Goal: Task Accomplishment & Management: Use online tool/utility

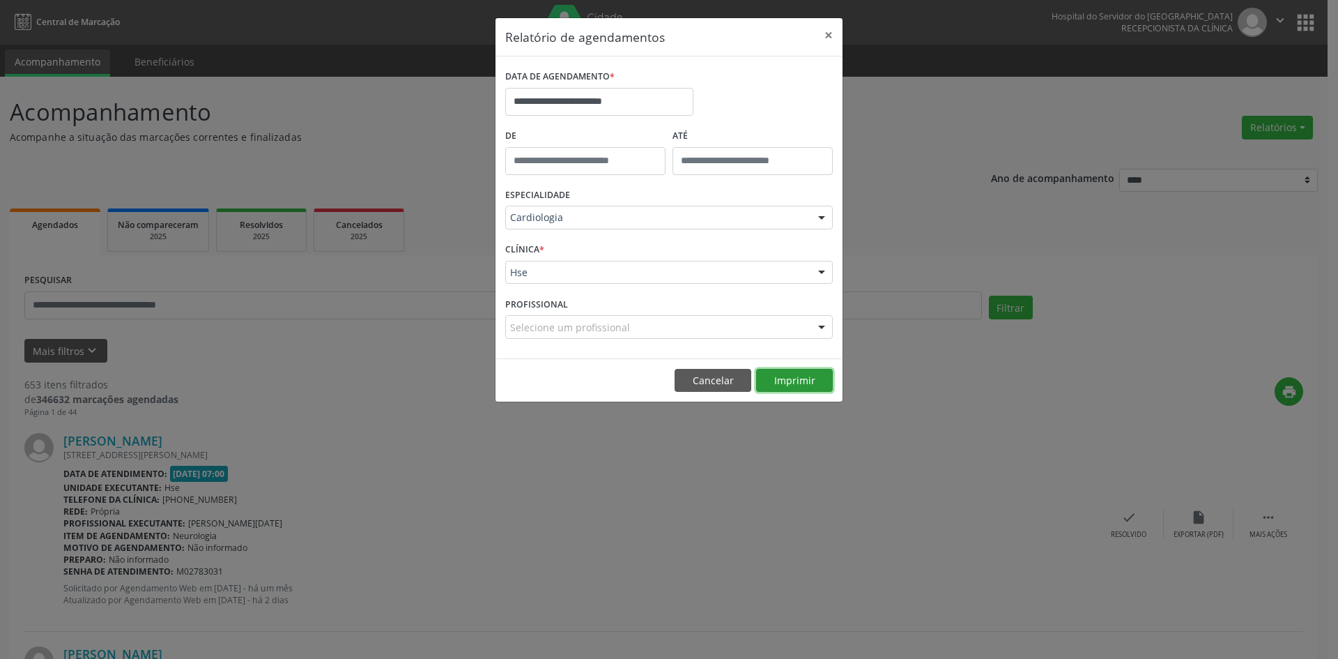
click at [796, 376] on button "Imprimir" at bounding box center [794, 381] width 77 height 24
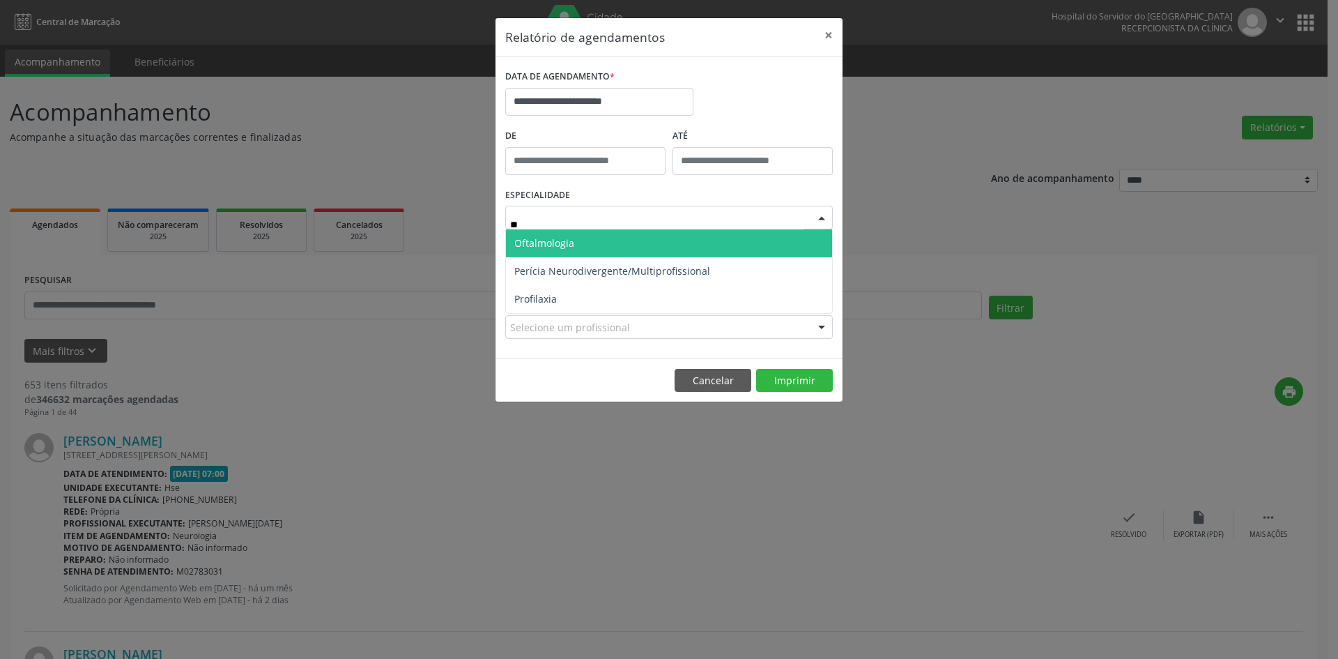
type input "***"
click at [632, 242] on span "Oftalmologia" at bounding box center [669, 243] width 326 height 28
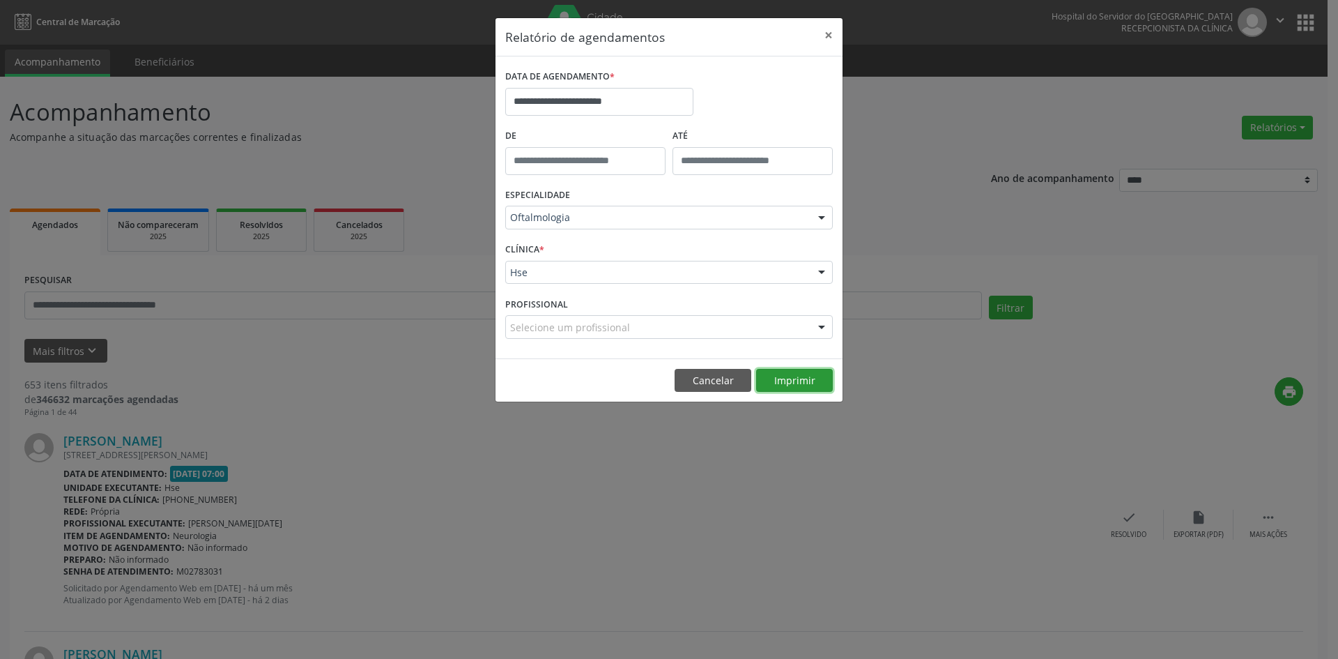
click at [791, 382] on button "Imprimir" at bounding box center [794, 381] width 77 height 24
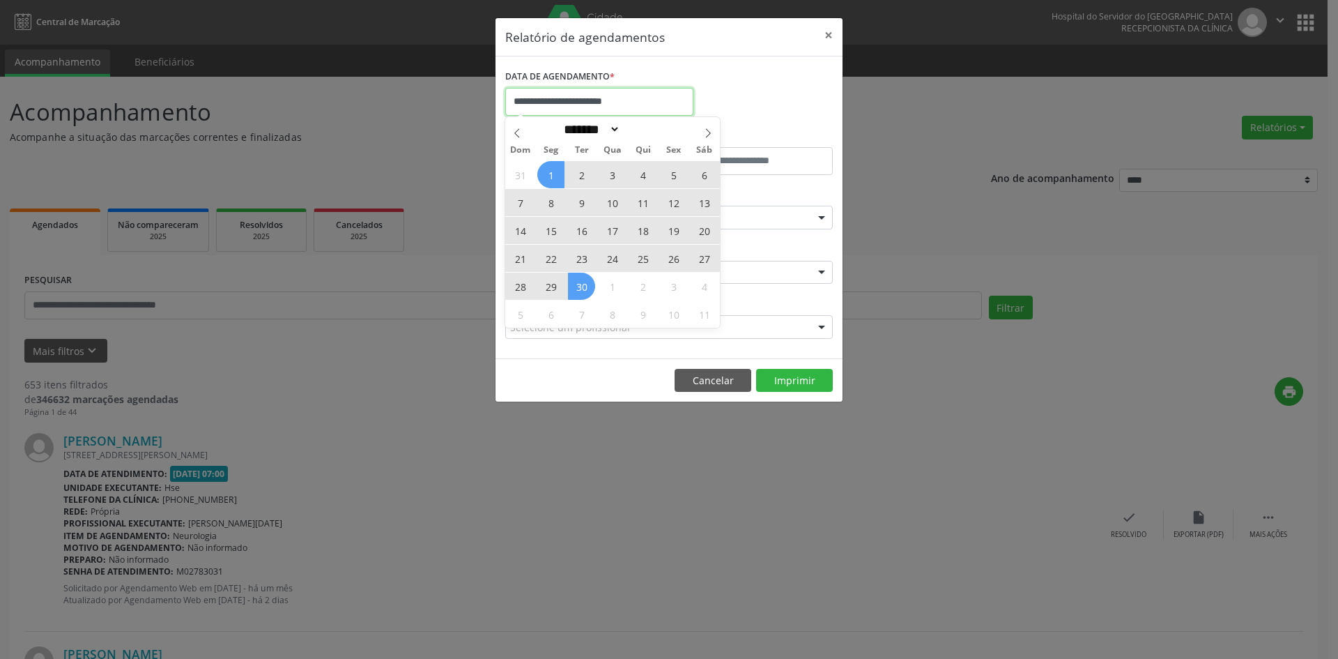
click at [620, 98] on input "**********" at bounding box center [599, 102] width 188 height 28
click at [518, 132] on icon at bounding box center [517, 133] width 10 height 10
select select "*"
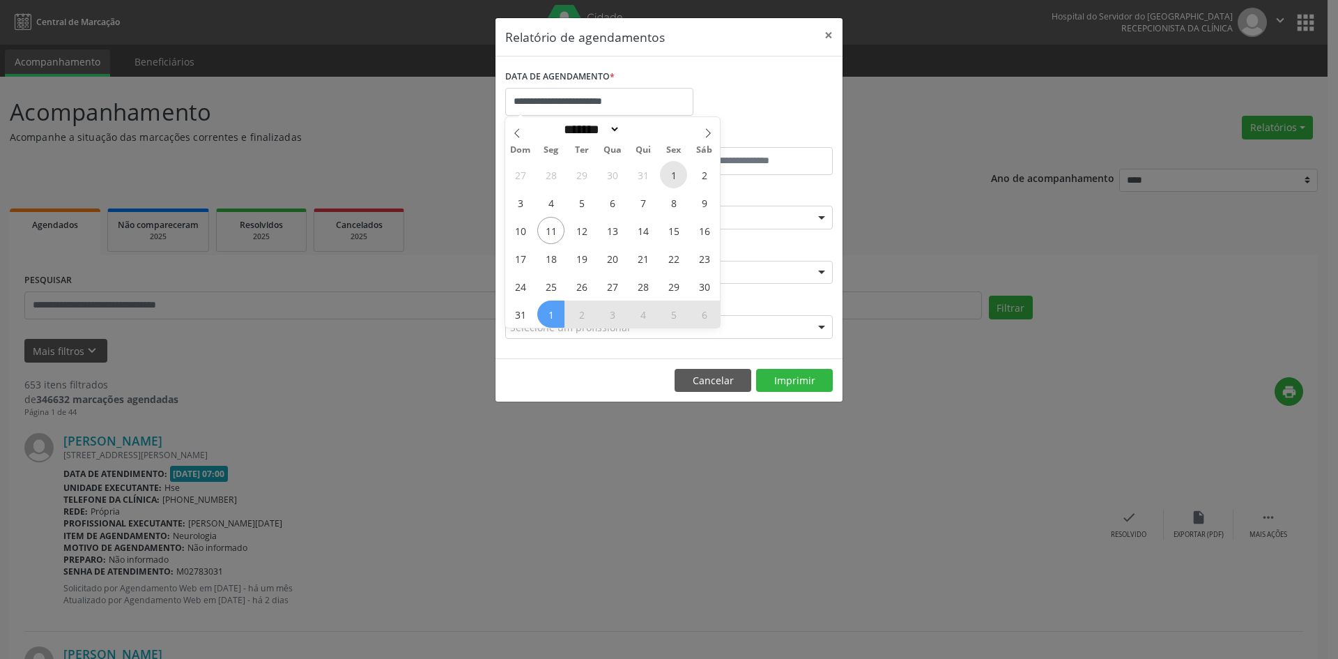
click at [677, 176] on span "1" at bounding box center [673, 174] width 27 height 27
type input "**********"
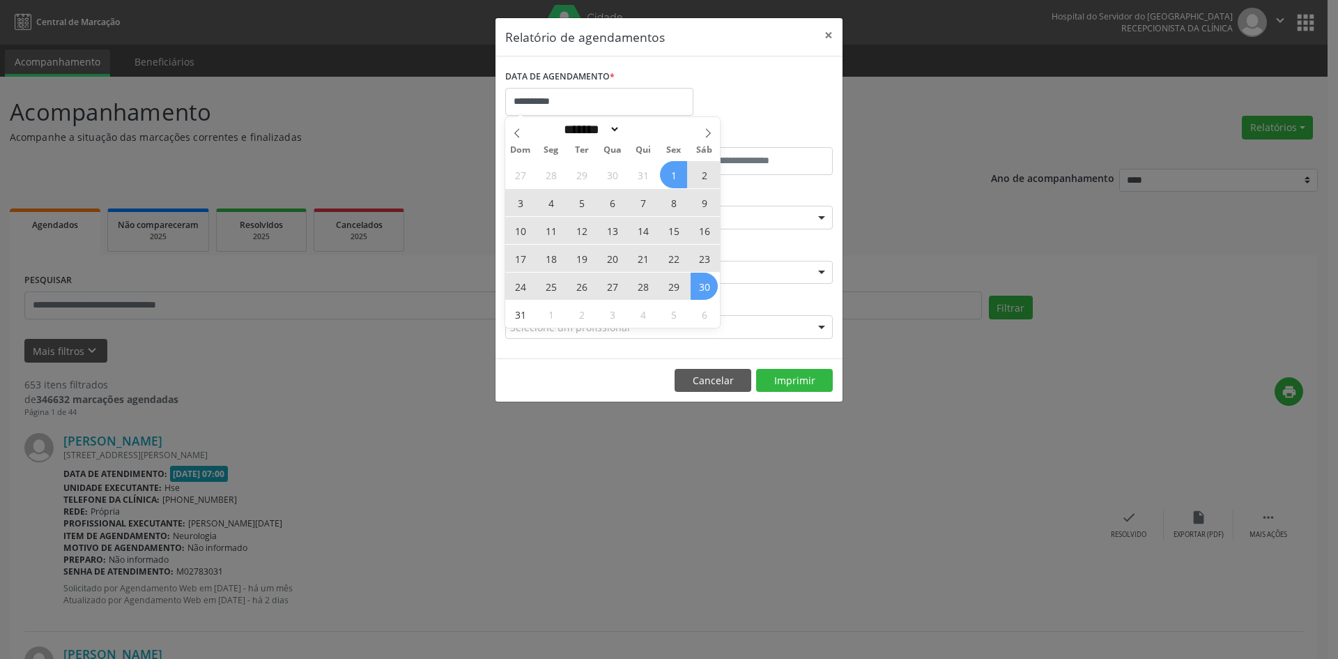
drag, startPoint x: 677, startPoint y: 176, endPoint x: 704, endPoint y: 285, distance: 112.7
click at [704, 285] on div "27 28 29 30 31 1 2 3 4 5 6 7 8 9 10 11 12 13 14 15 16 17 18 19 20 21 22 23 24 2…" at bounding box center [612, 243] width 215 height 167
click at [704, 285] on span "30" at bounding box center [704, 285] width 27 height 27
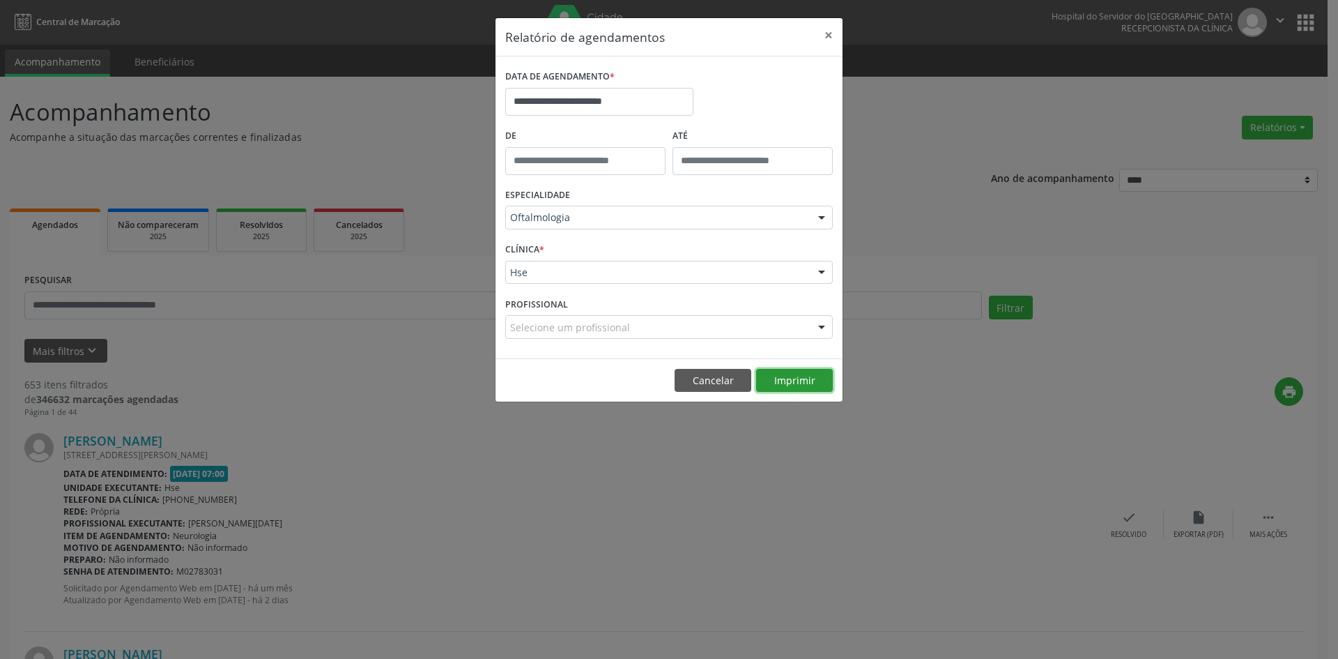
click at [798, 381] on button "Imprimir" at bounding box center [794, 381] width 77 height 24
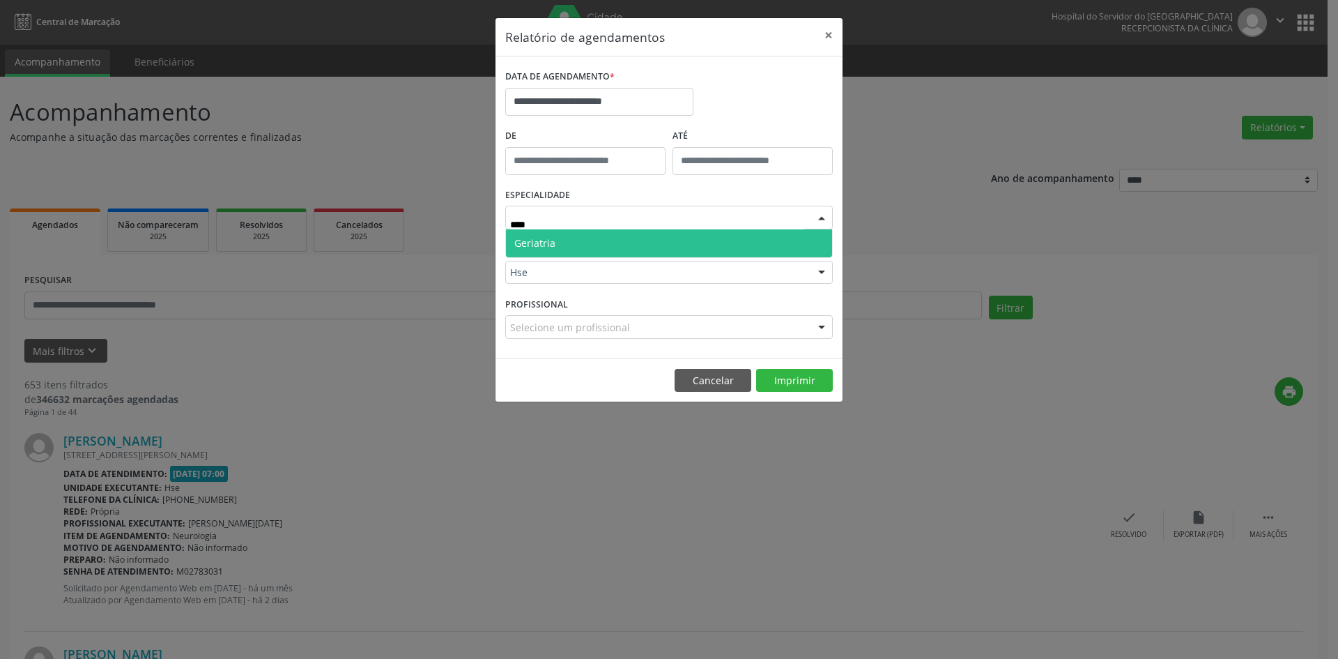
click at [610, 237] on span "Geriatria" at bounding box center [669, 243] width 326 height 28
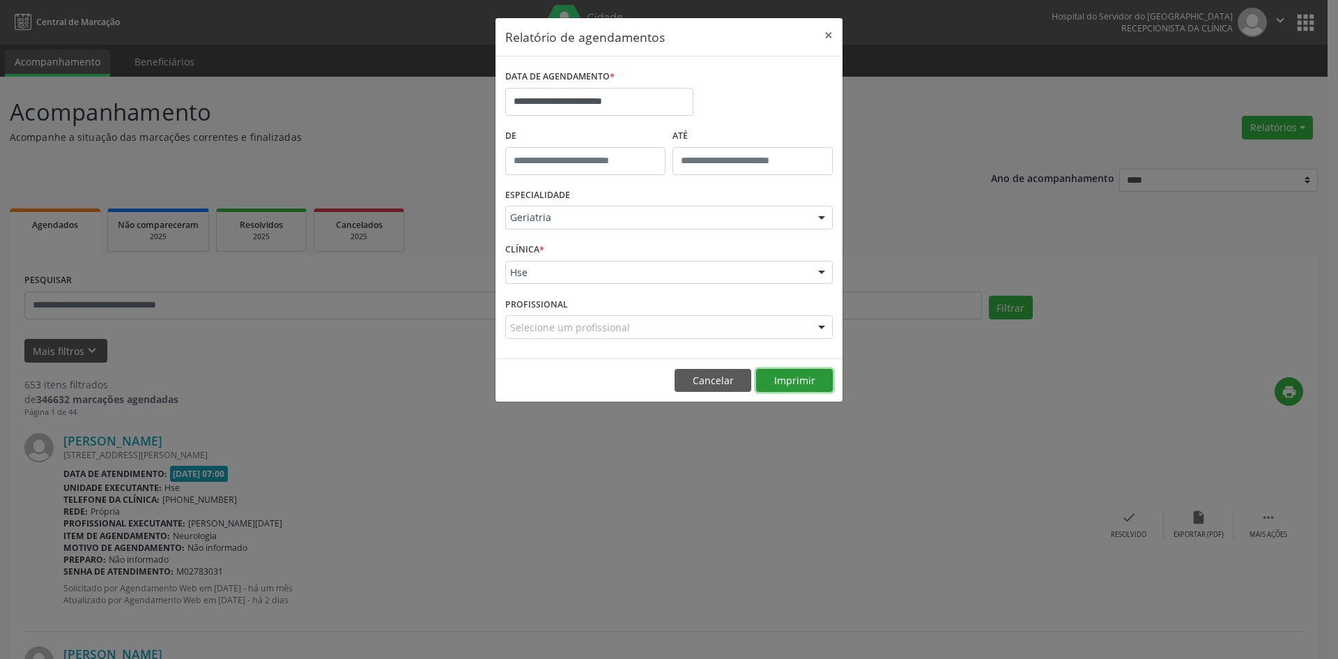
click at [794, 378] on button "Imprimir" at bounding box center [794, 381] width 77 height 24
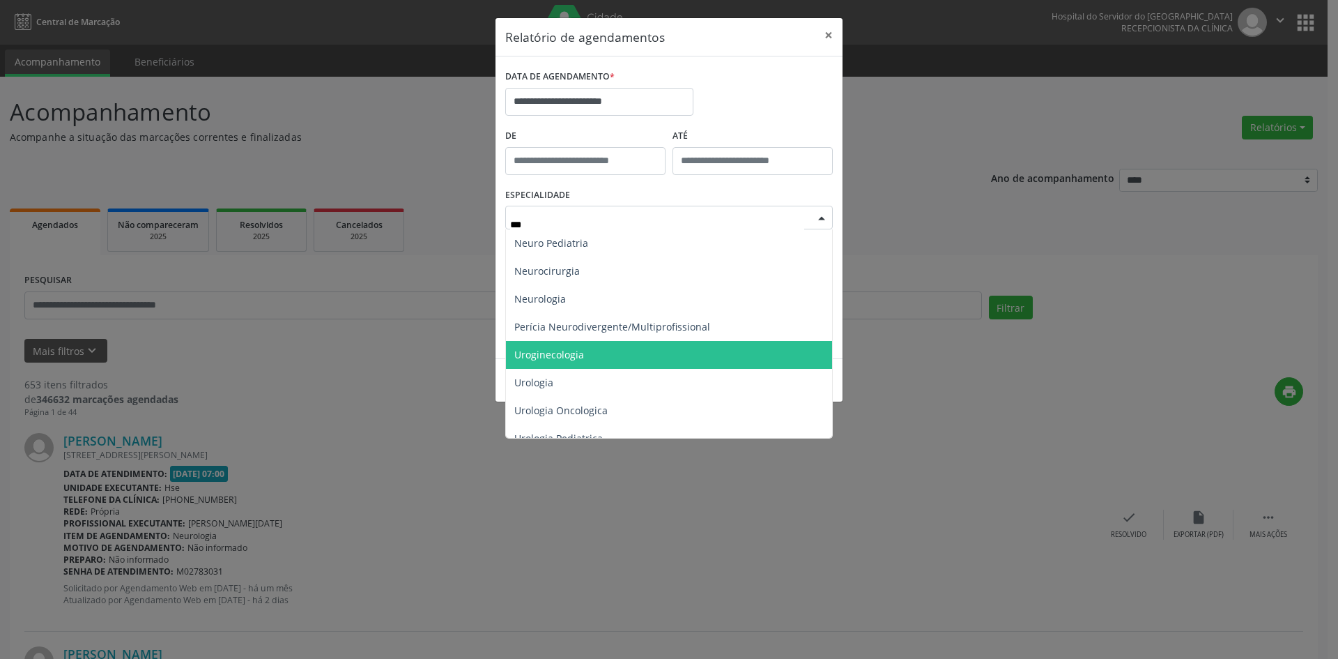
click at [574, 357] on span "Uroginecologia" at bounding box center [549, 354] width 70 height 13
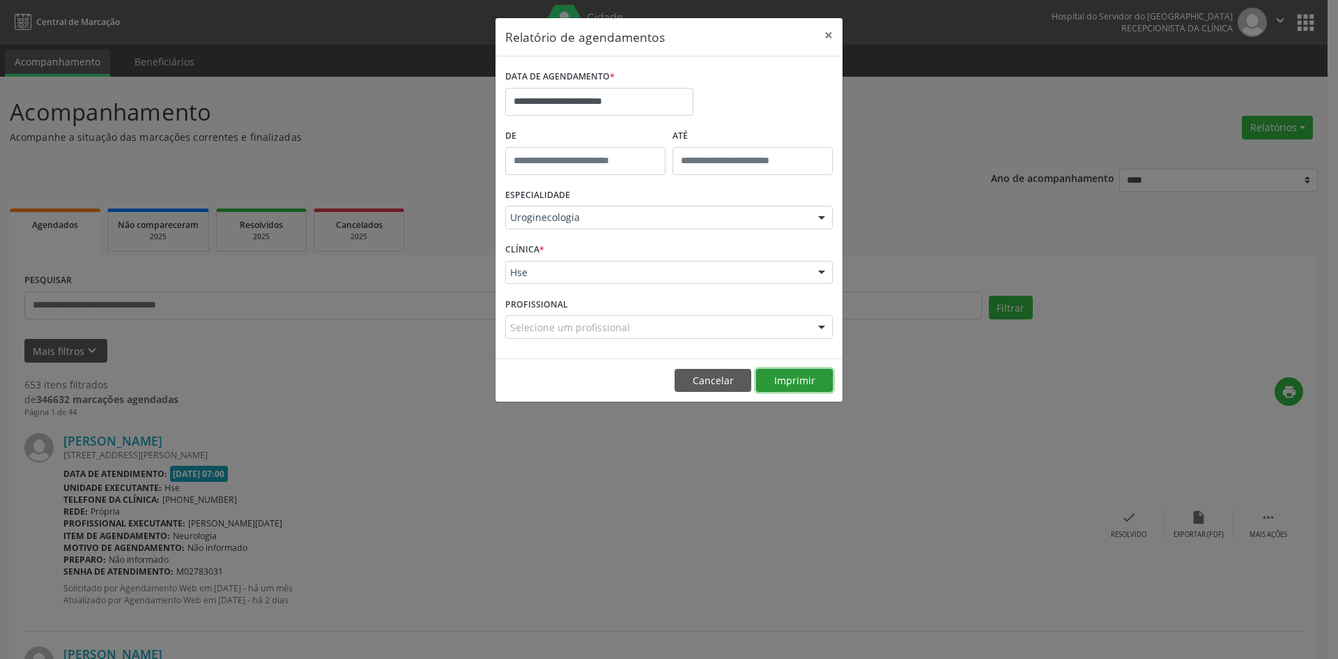
click at [792, 383] on button "Imprimir" at bounding box center [794, 381] width 77 height 24
click at [621, 208] on div "Uroginecologia" at bounding box center [669, 218] width 328 height 24
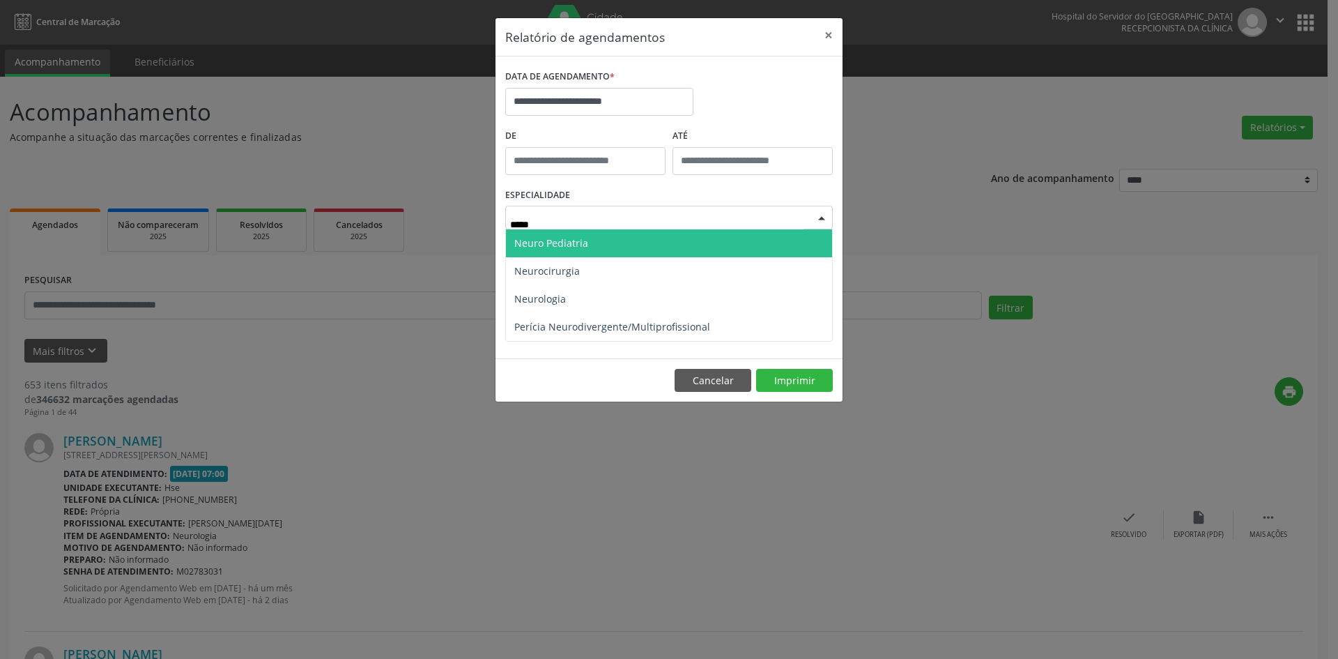
click at [604, 247] on span "Neuro Pediatria" at bounding box center [669, 243] width 326 height 28
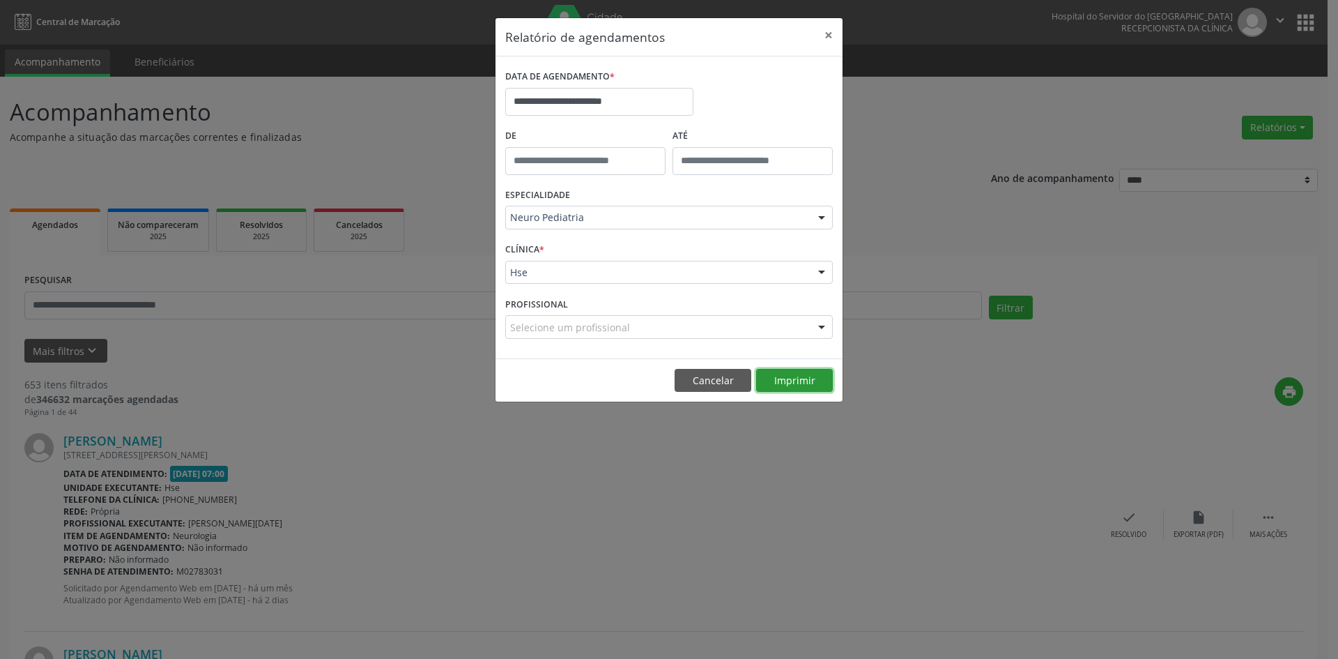
click at [790, 383] on button "Imprimir" at bounding box center [794, 381] width 77 height 24
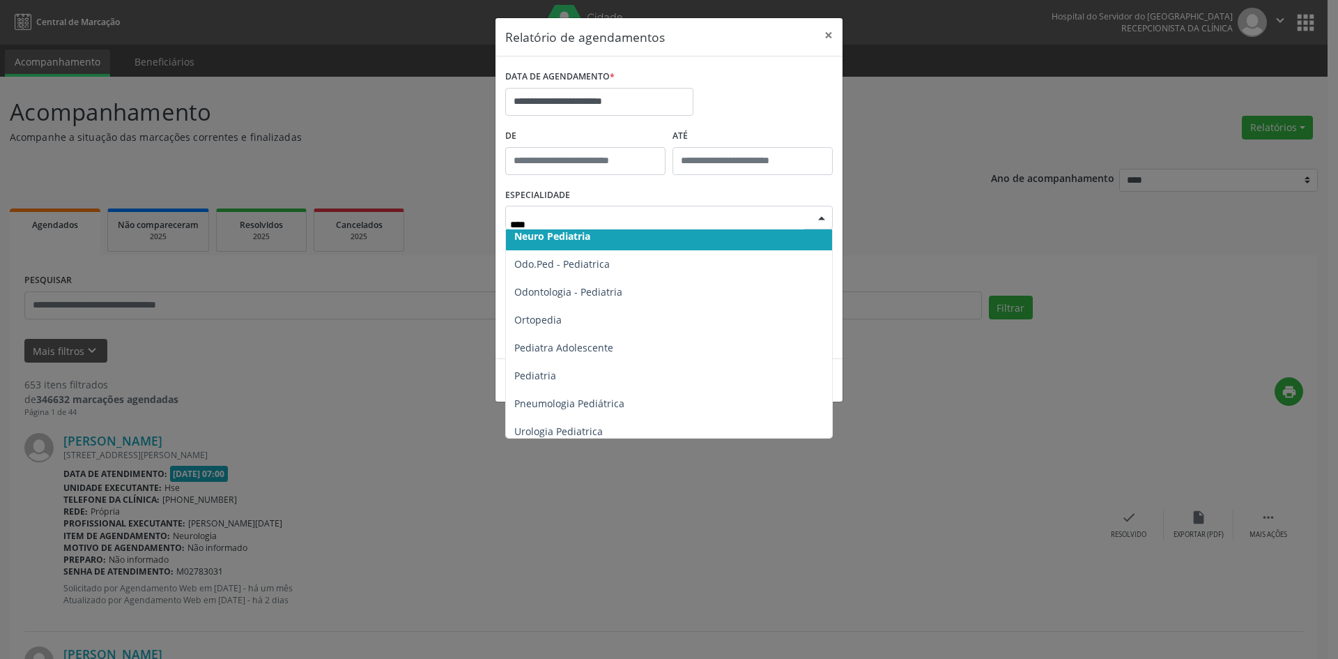
scroll to position [98, 0]
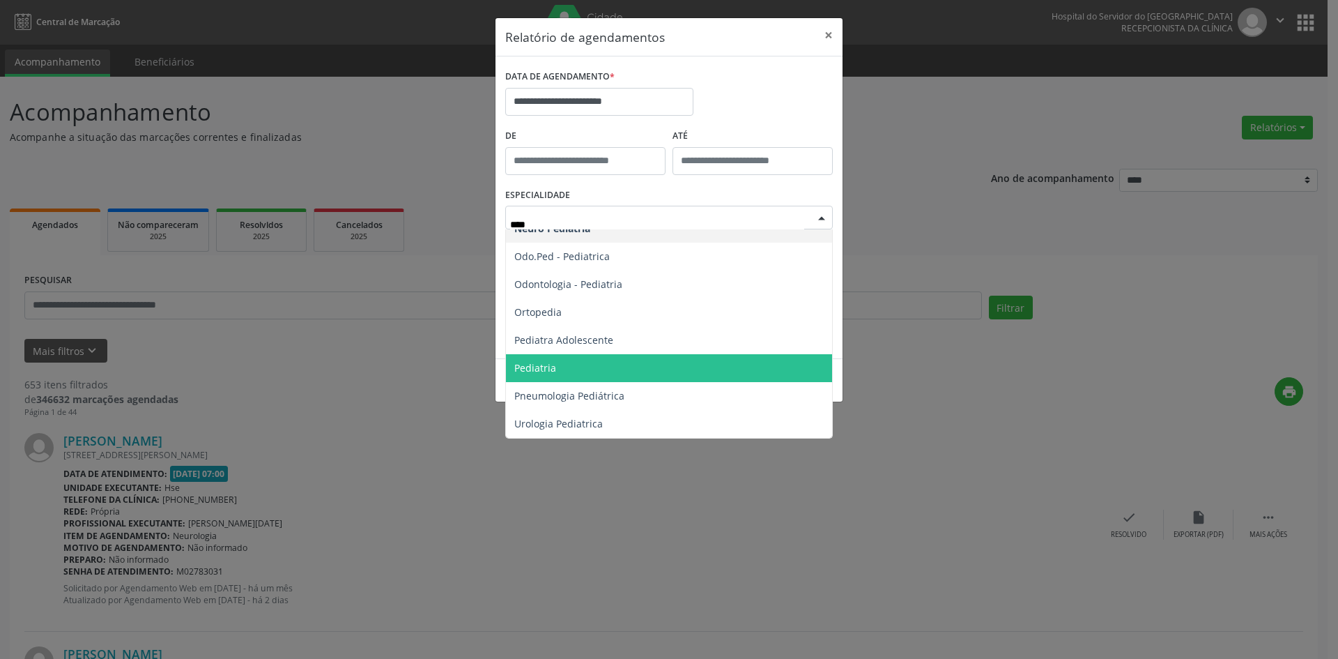
click at [634, 364] on span "Pediatria" at bounding box center [669, 368] width 326 height 28
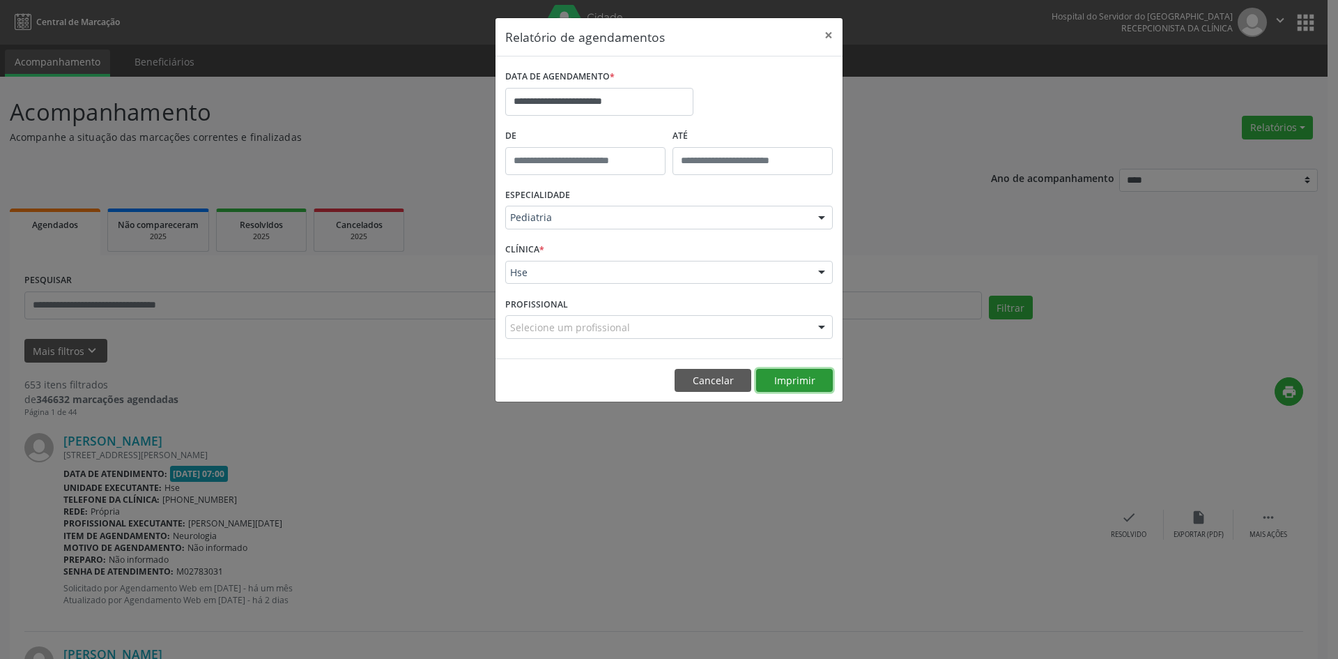
click at [793, 380] on button "Imprimir" at bounding box center [794, 381] width 77 height 24
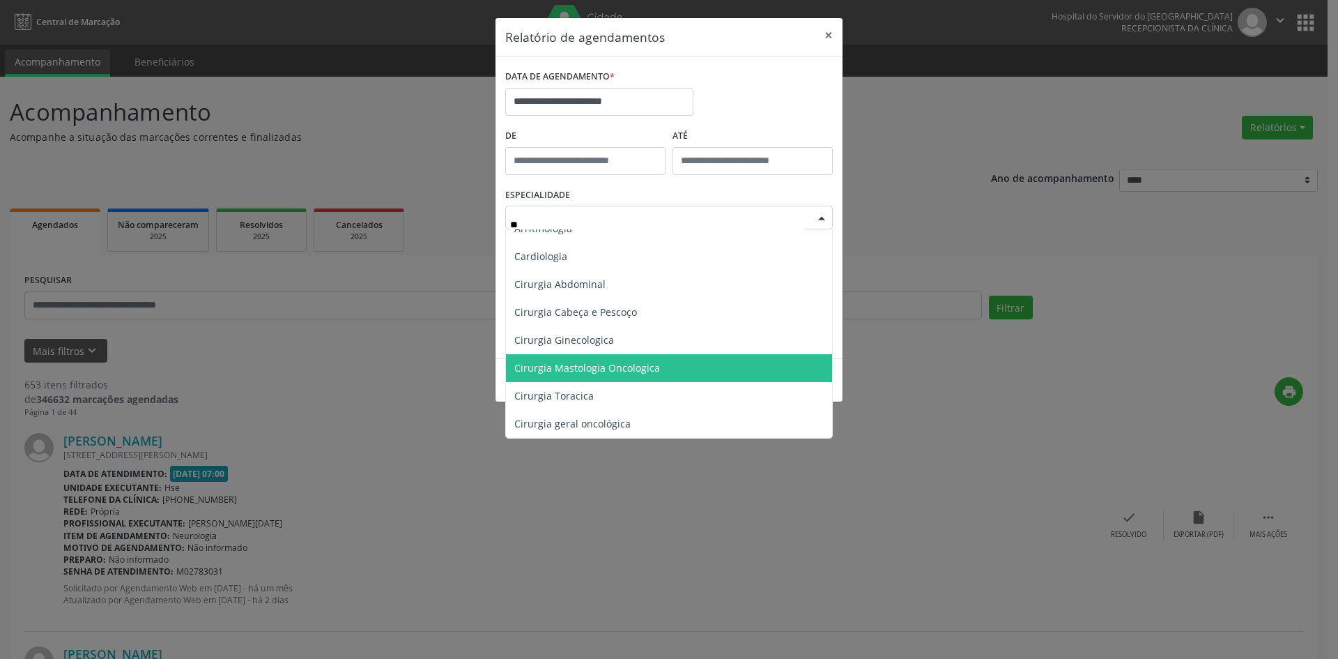
scroll to position [0, 0]
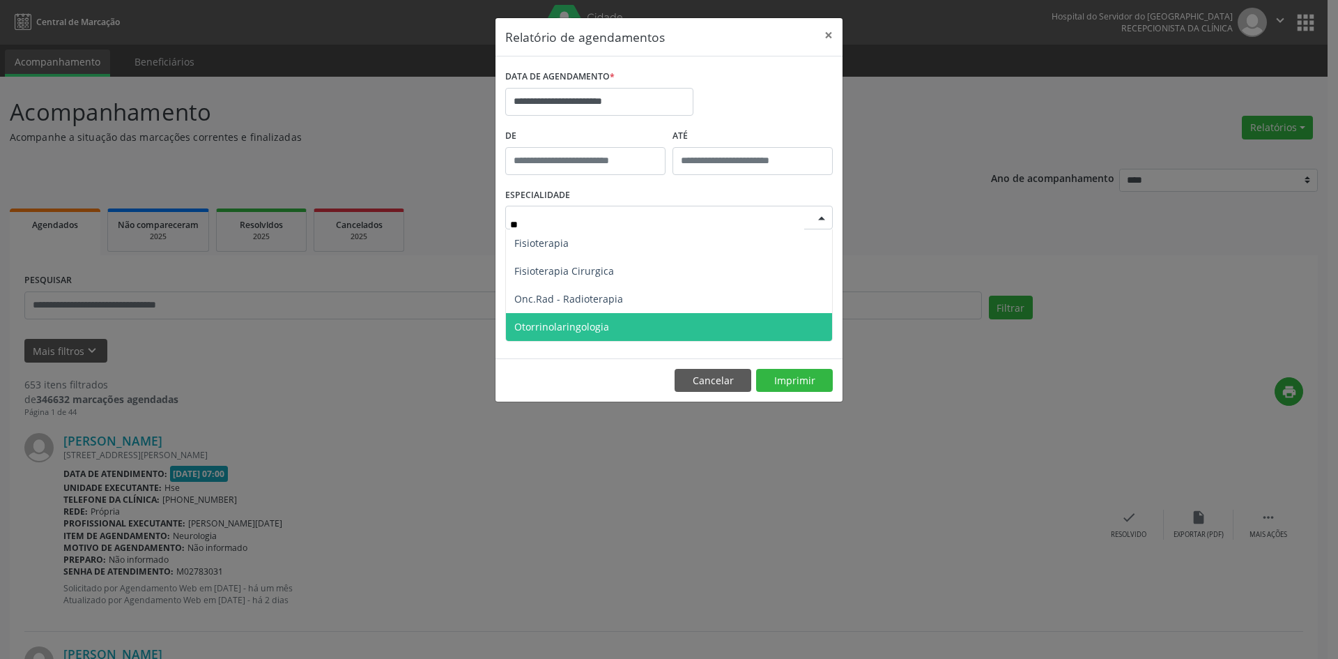
type input "***"
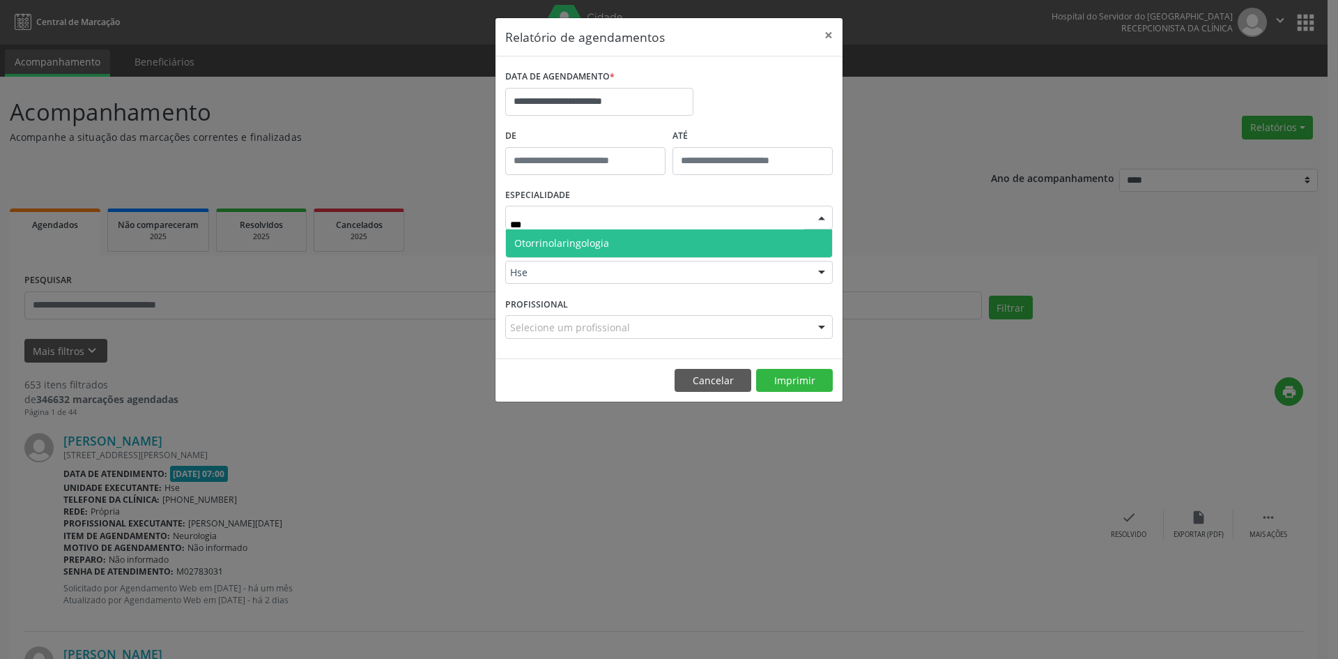
click at [608, 244] on span "Otorrinolaringologia" at bounding box center [669, 243] width 326 height 28
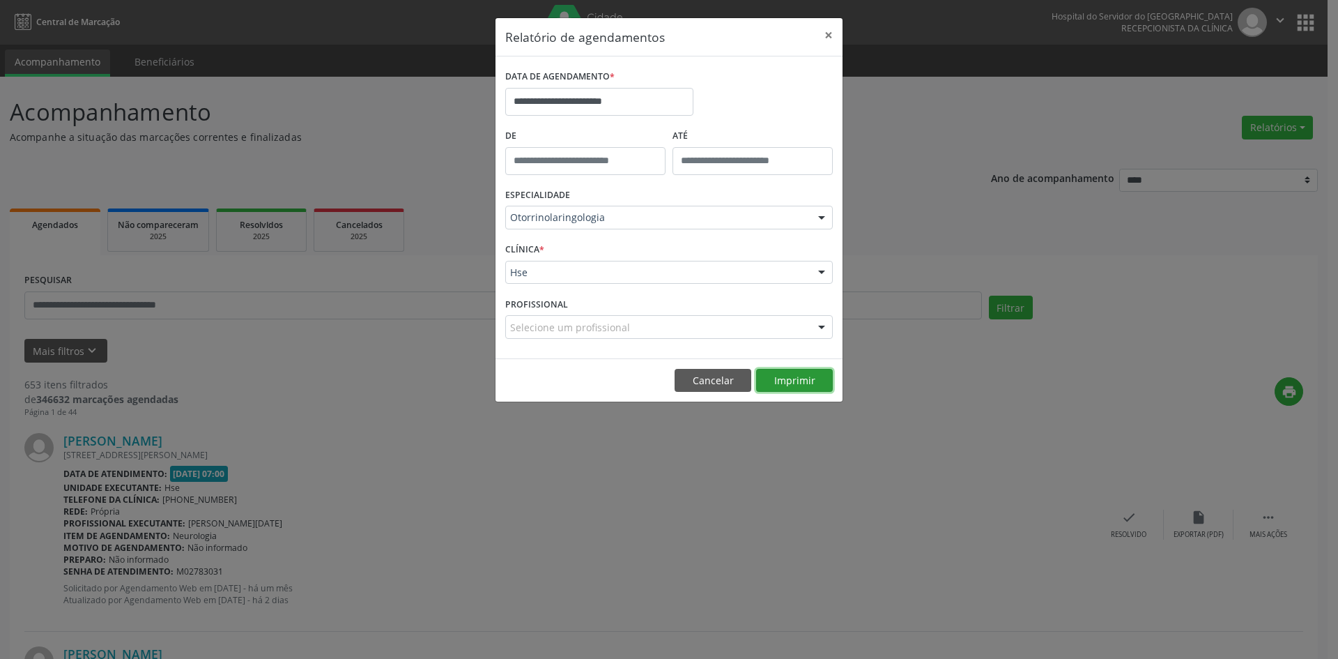
click at [796, 378] on button "Imprimir" at bounding box center [794, 381] width 77 height 24
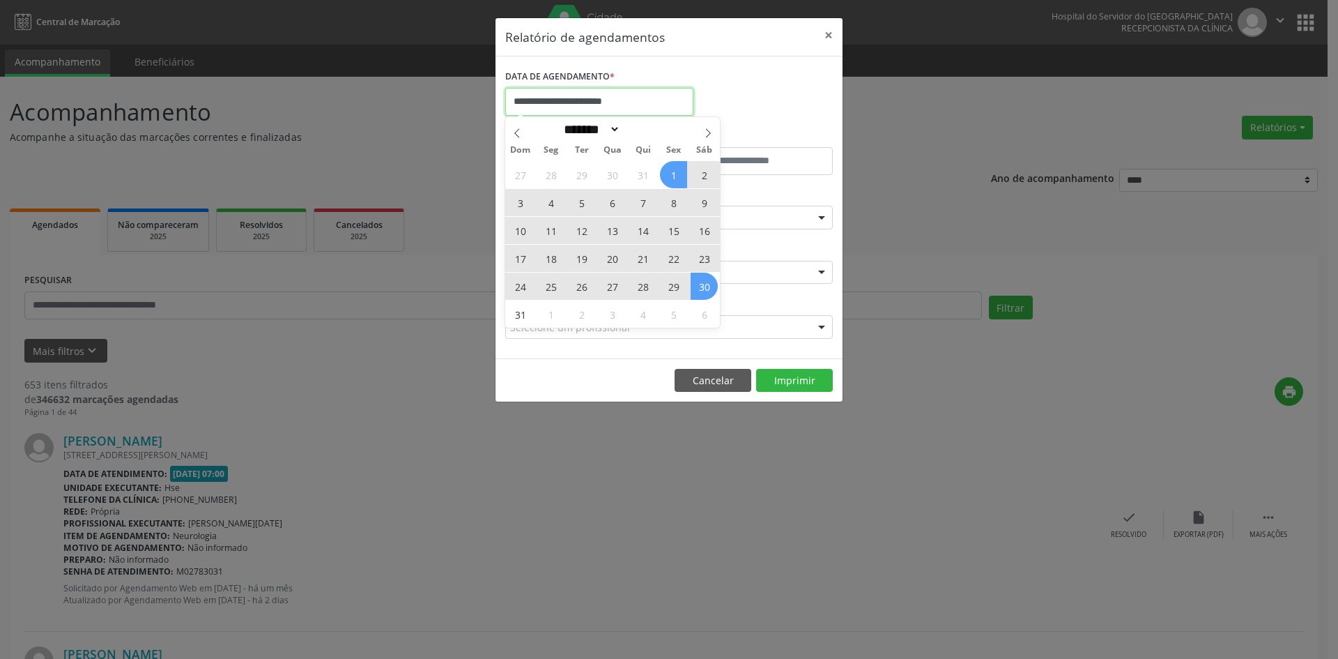
click at [592, 105] on input "**********" at bounding box center [599, 102] width 188 height 28
click at [712, 135] on icon at bounding box center [708, 133] width 10 height 10
select select "*"
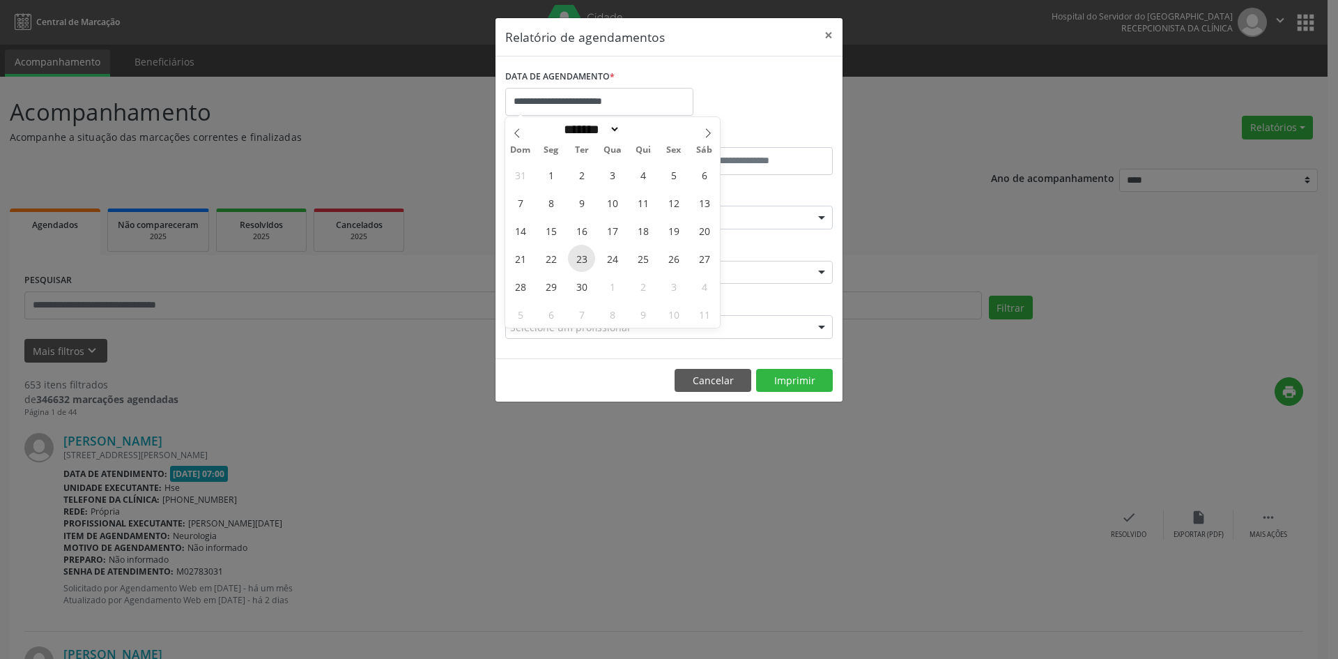
drag, startPoint x: 550, startPoint y: 169, endPoint x: 564, endPoint y: 205, distance: 38.2
click at [583, 268] on div "31 1 2 3 4 5 6 7 8 9 10 11 12 13 14 15 16 17 18 19 20 21 22 23 24 25 26 27 28 2…" at bounding box center [612, 243] width 215 height 167
click at [548, 163] on span "1" at bounding box center [550, 174] width 27 height 27
type input "**********"
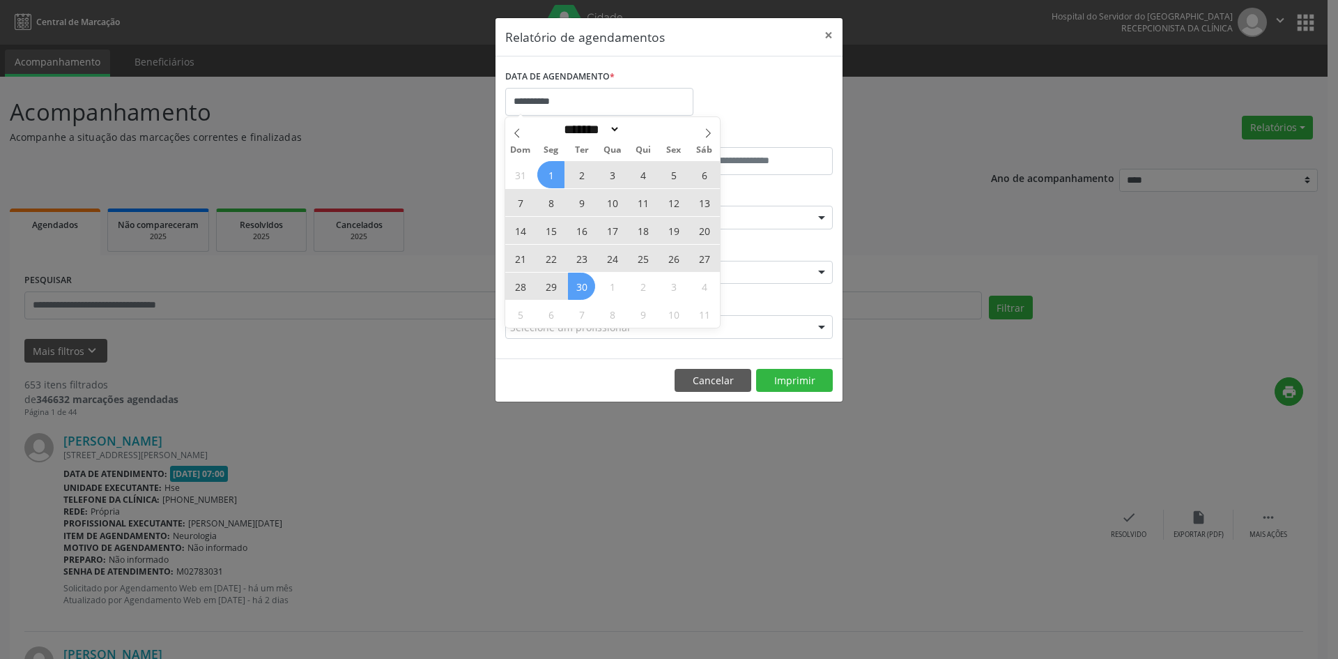
drag, startPoint x: 548, startPoint y: 170, endPoint x: 586, endPoint y: 292, distance: 127.8
click at [586, 292] on div "31 1 2 3 4 5 6 7 8 9 10 11 12 13 14 15 16 17 18 19 20 21 22 23 24 25 26 27 28 2…" at bounding box center [612, 243] width 215 height 167
click at [586, 291] on span "30" at bounding box center [581, 285] width 27 height 27
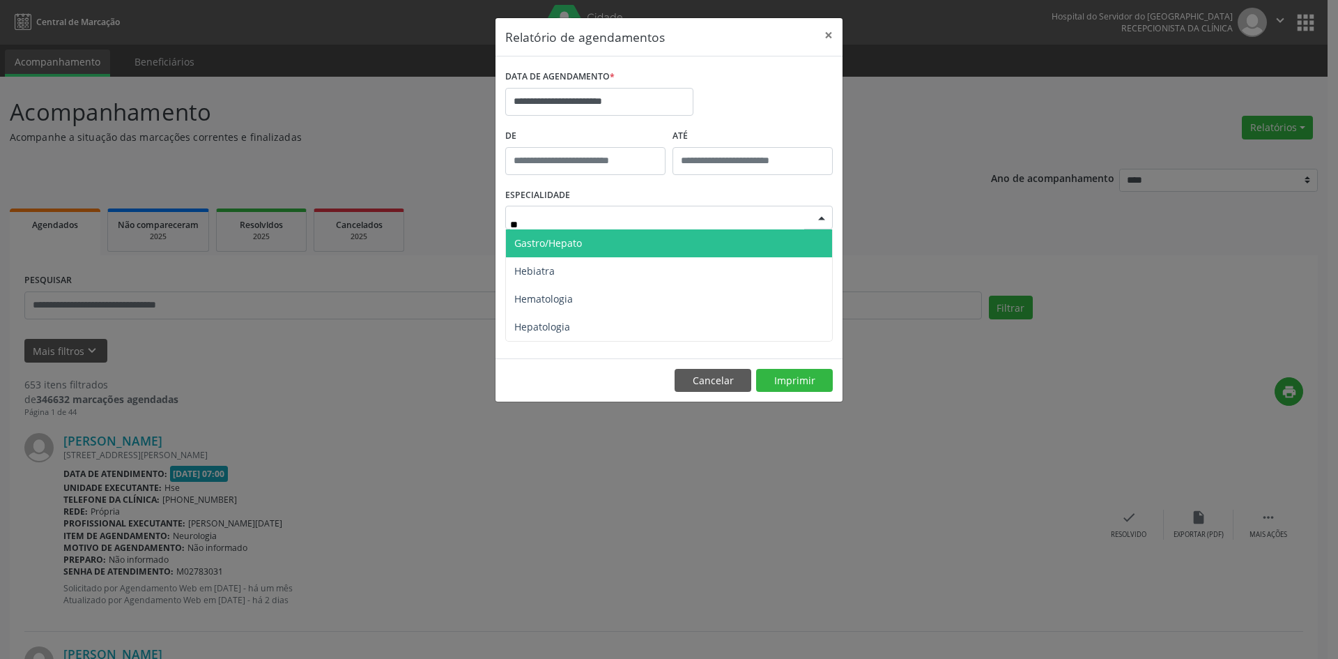
type input "***"
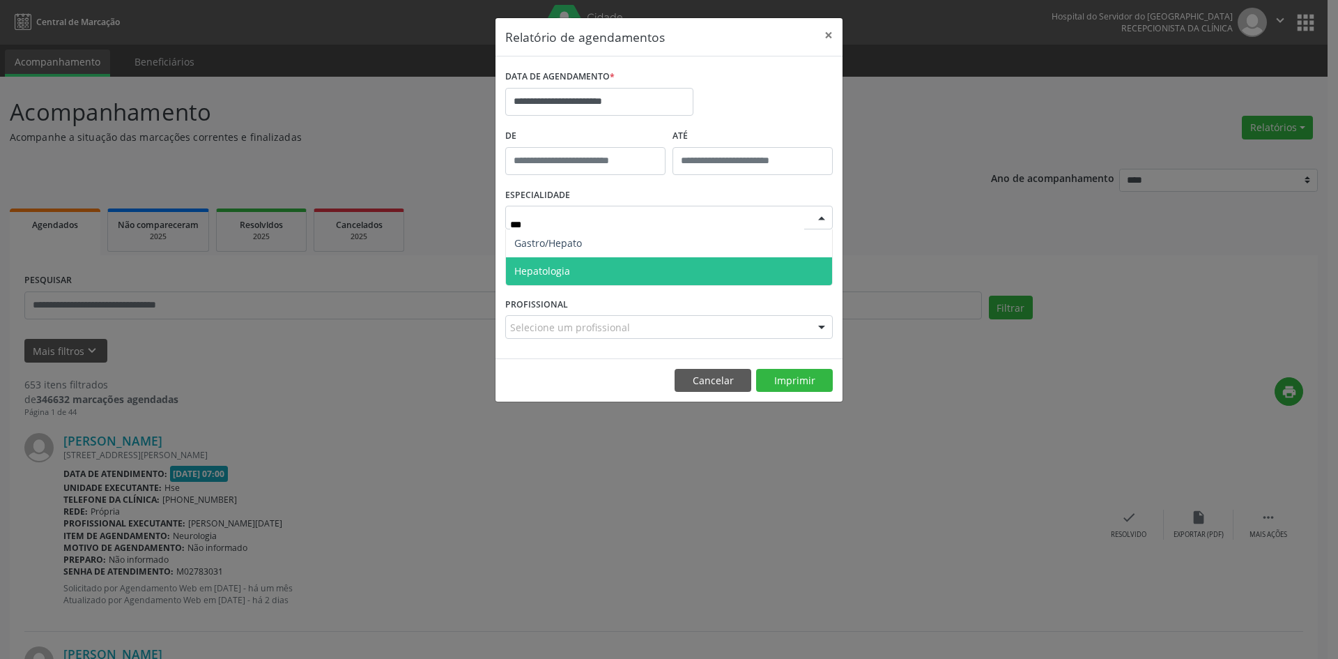
click at [597, 274] on span "Hepatologia" at bounding box center [669, 271] width 326 height 28
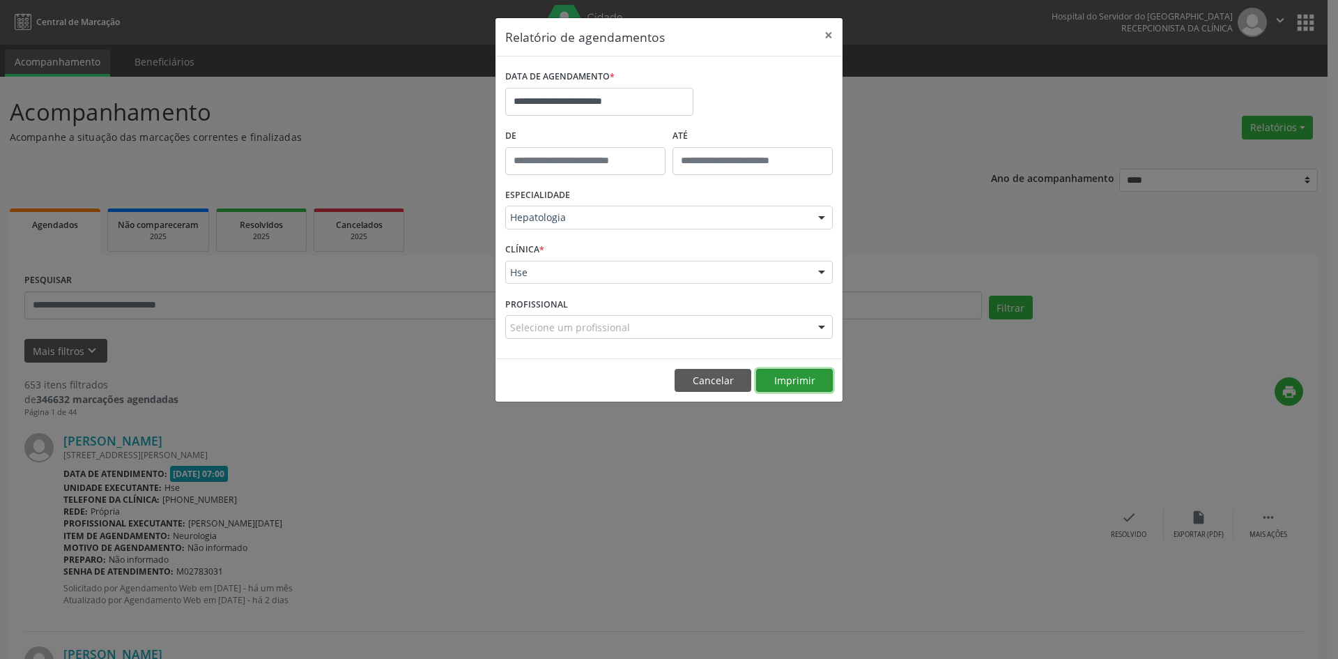
click at [790, 378] on button "Imprimir" at bounding box center [794, 381] width 77 height 24
click at [583, 98] on input "**********" at bounding box center [599, 102] width 188 height 28
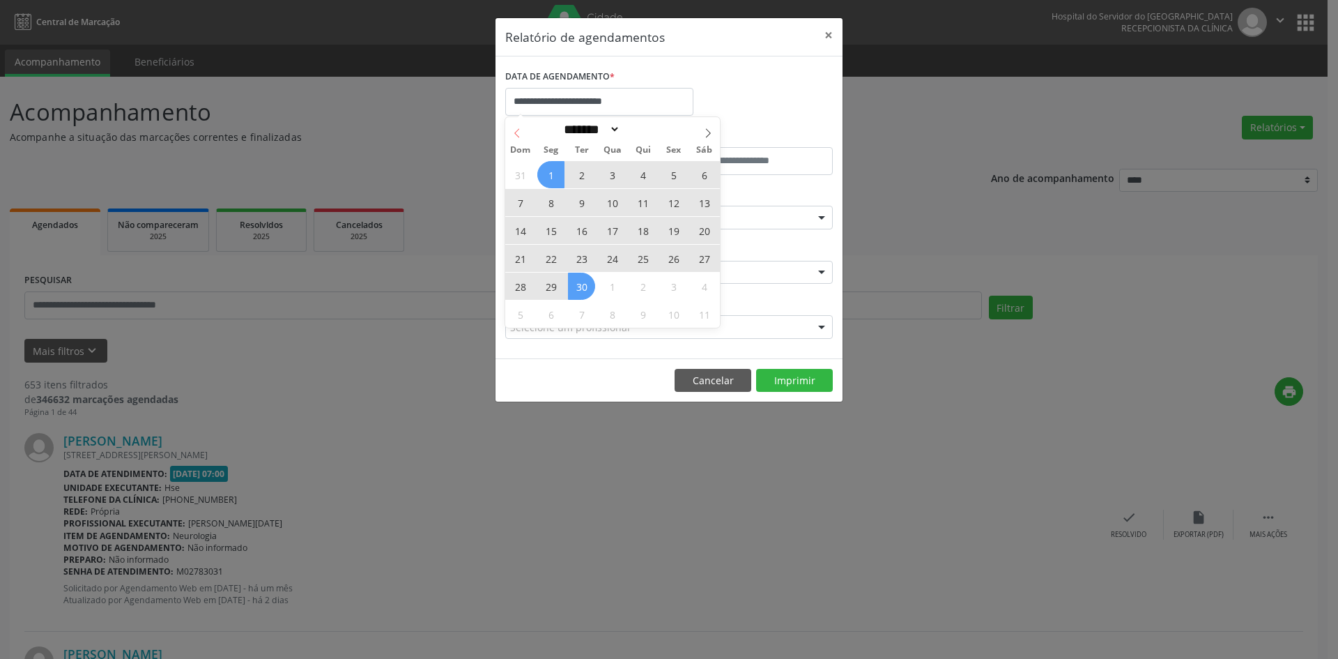
click at [515, 128] on icon at bounding box center [517, 133] width 10 height 10
select select "*"
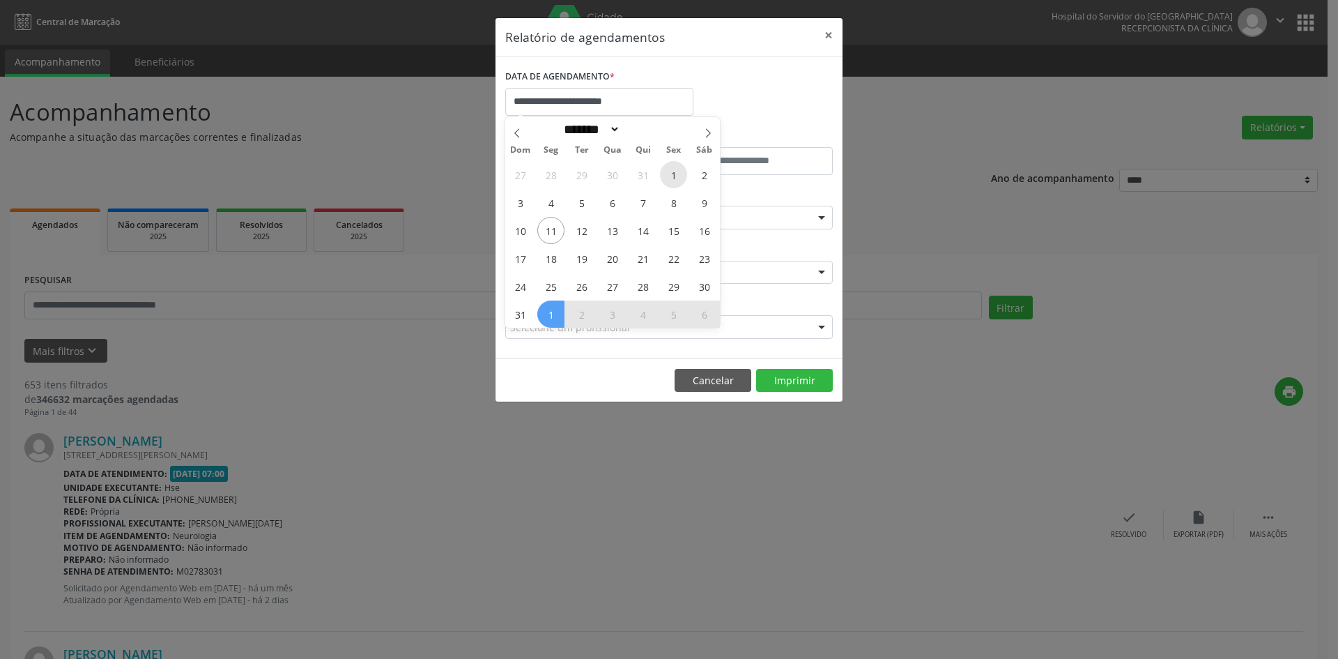
click at [673, 171] on span "1" at bounding box center [673, 174] width 27 height 27
type input "**********"
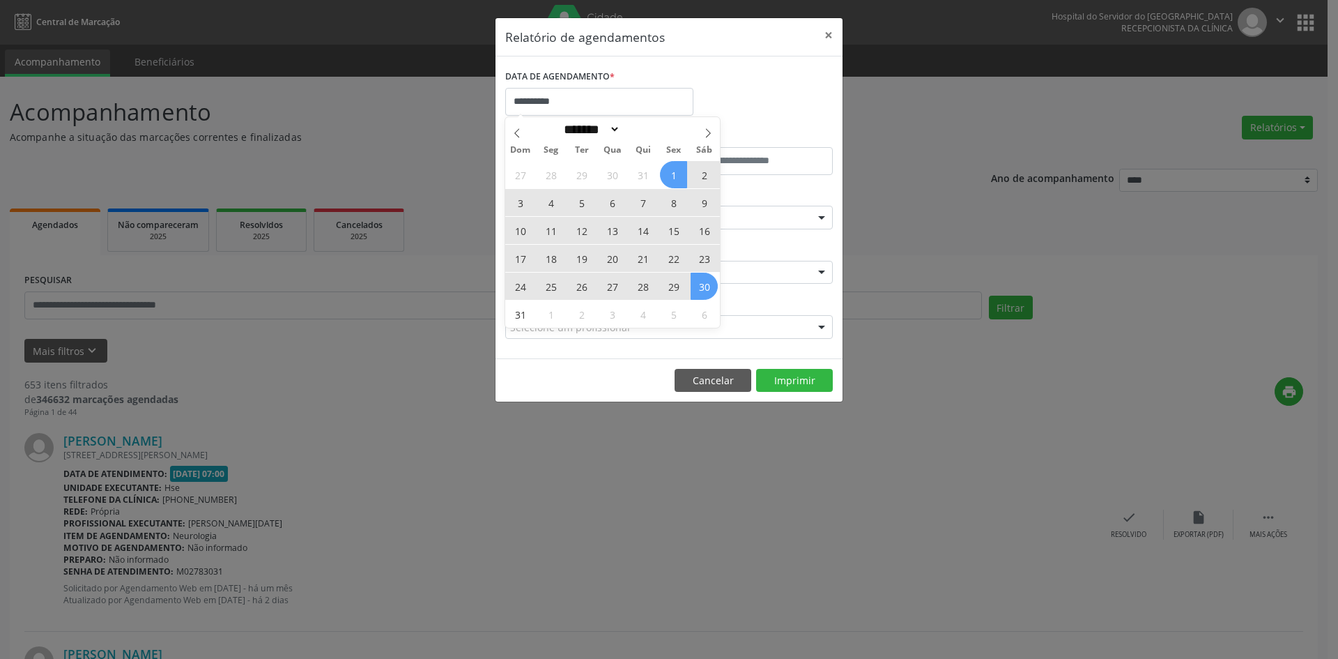
drag, startPoint x: 673, startPoint y: 171, endPoint x: 700, endPoint y: 285, distance: 116.6
click at [700, 285] on div "27 28 29 30 31 1 2 3 4 5 6 7 8 9 10 11 12 13 14 15 16 17 18 19 20 21 22 23 24 2…" at bounding box center [612, 243] width 215 height 167
click at [700, 285] on span "30" at bounding box center [704, 285] width 27 height 27
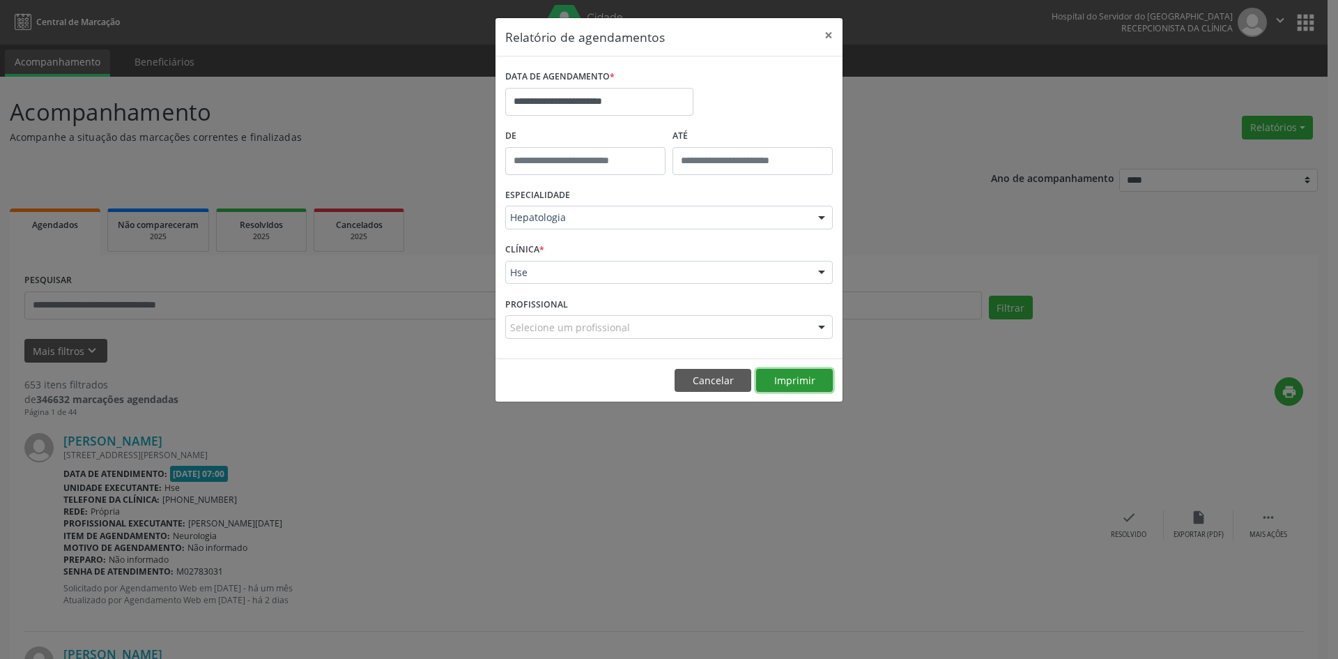
click at [792, 380] on button "Imprimir" at bounding box center [794, 381] width 77 height 24
click at [603, 102] on input "**********" at bounding box center [599, 102] width 188 height 28
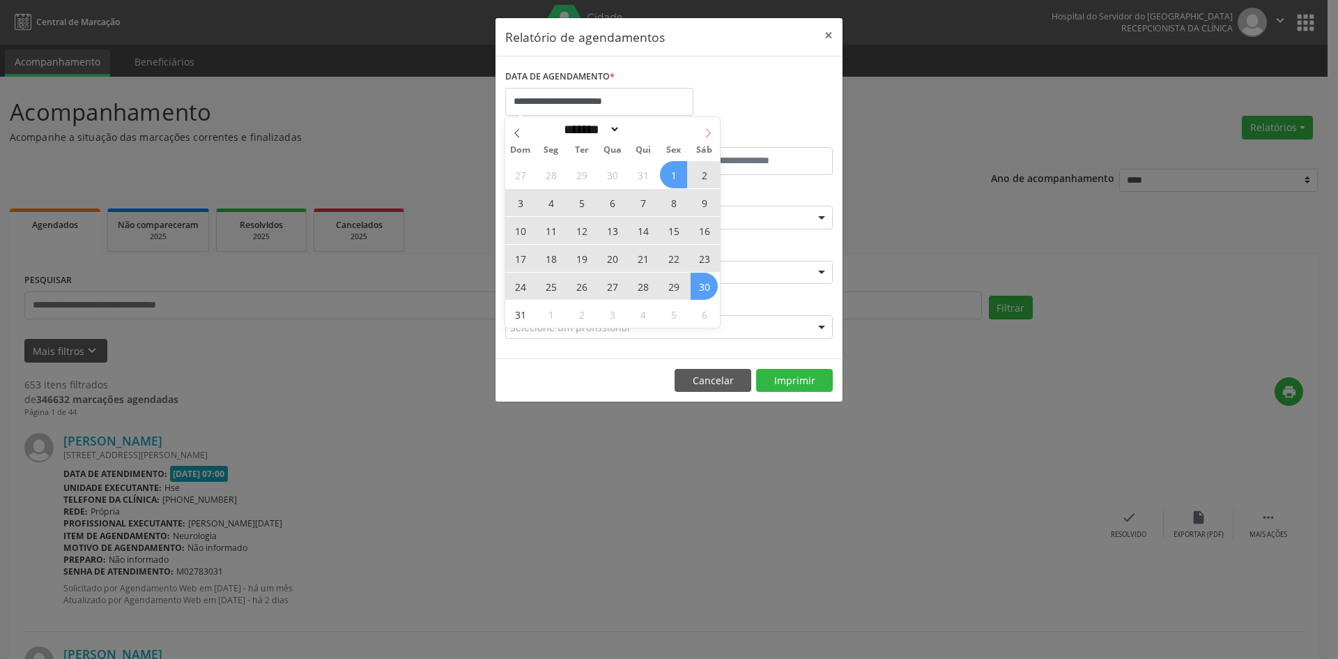
click at [706, 136] on icon at bounding box center [708, 133] width 10 height 10
select select "*"
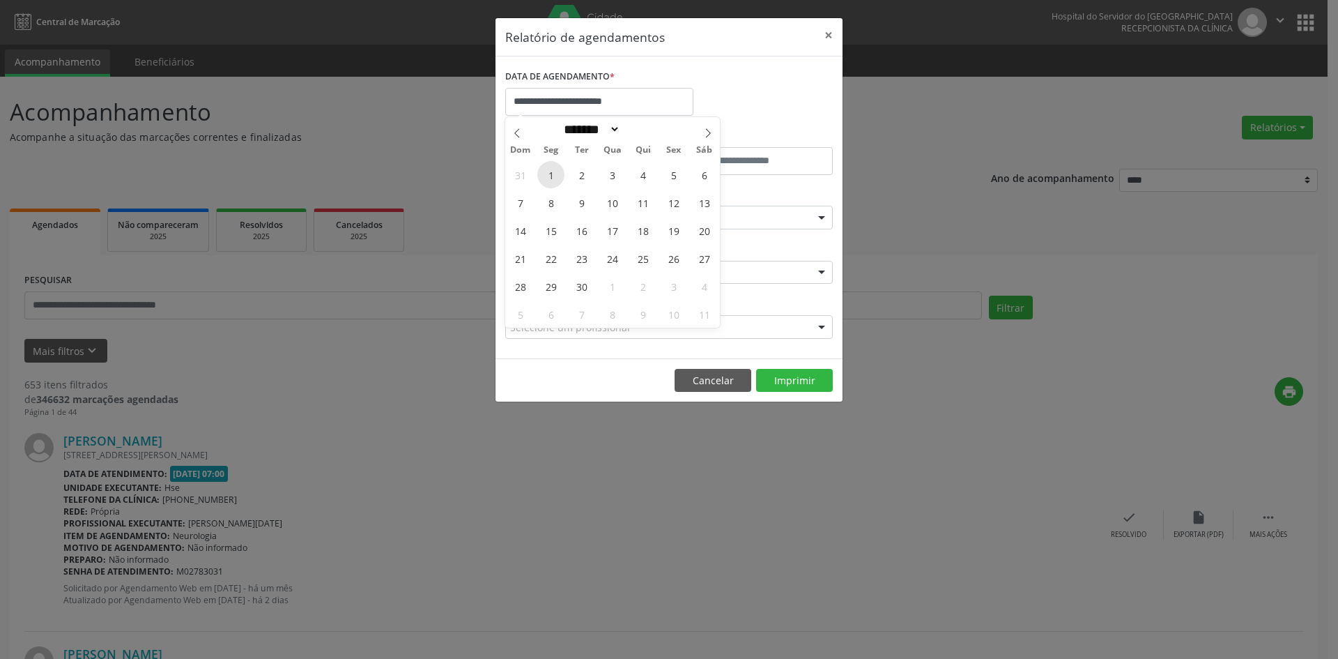
click at [552, 176] on span "1" at bounding box center [550, 174] width 27 height 27
type input "**********"
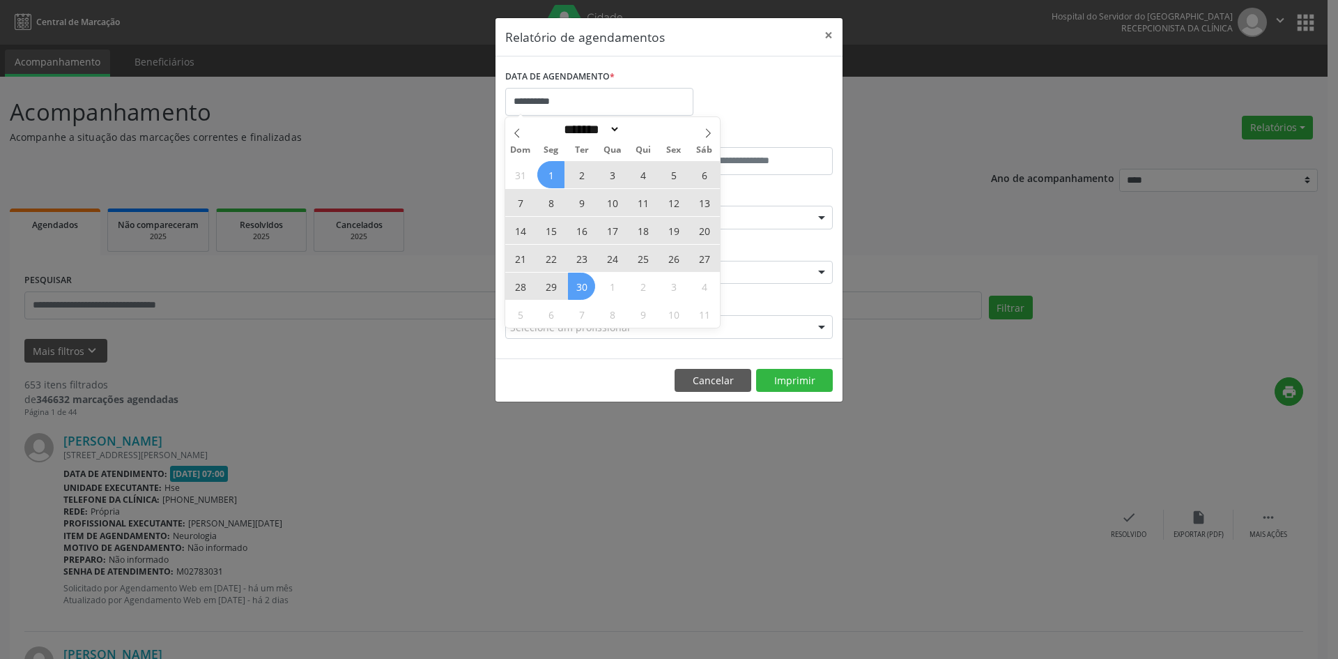
drag, startPoint x: 552, startPoint y: 176, endPoint x: 583, endPoint y: 281, distance: 109.1
click at [583, 281] on div "31 1 2 3 4 5 6 7 8 9 10 11 12 13 14 15 16 17 18 19 20 21 22 23 24 25 26 27 28 2…" at bounding box center [612, 243] width 215 height 167
click at [585, 283] on span "30" at bounding box center [581, 285] width 27 height 27
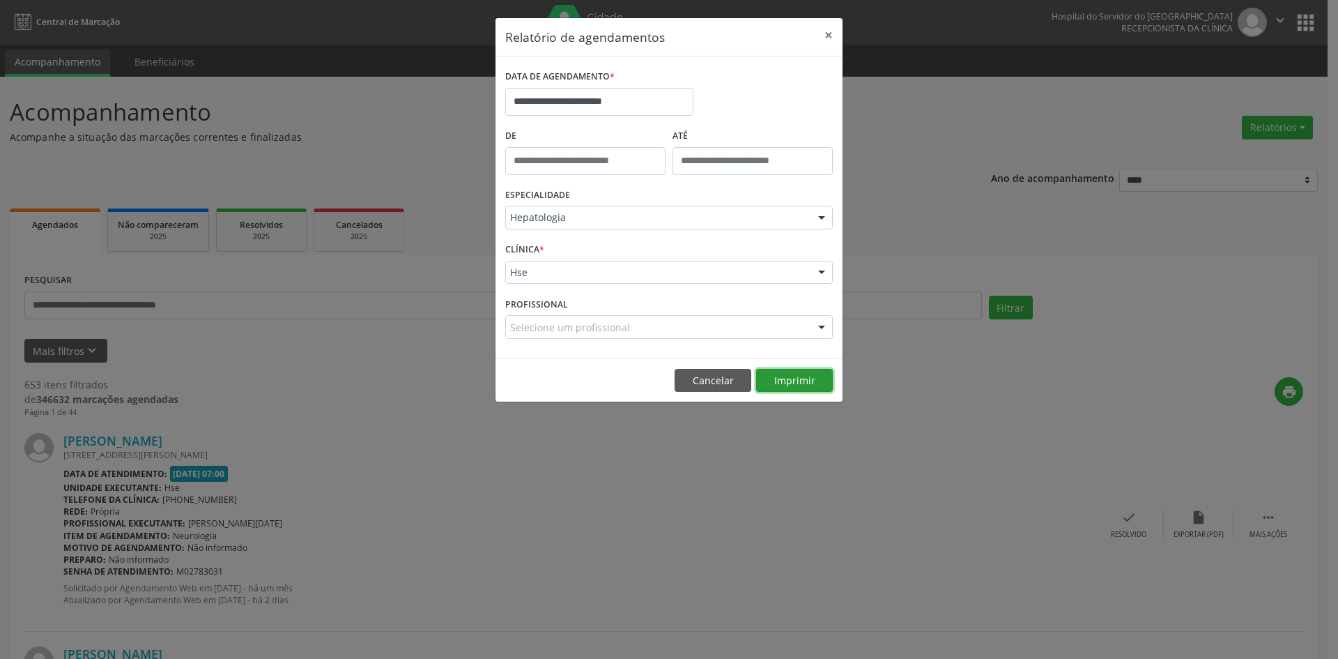
click at [791, 383] on button "Imprimir" at bounding box center [794, 381] width 77 height 24
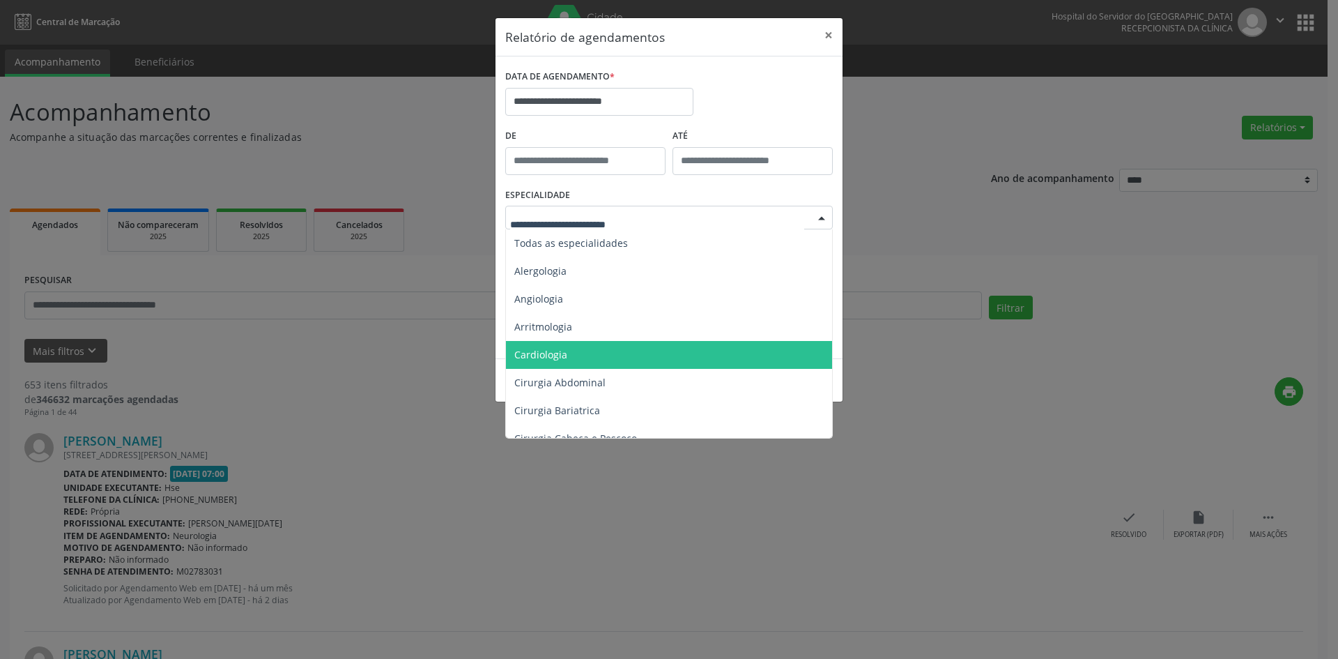
click at [611, 351] on span "Cardiologia" at bounding box center [670, 355] width 328 height 28
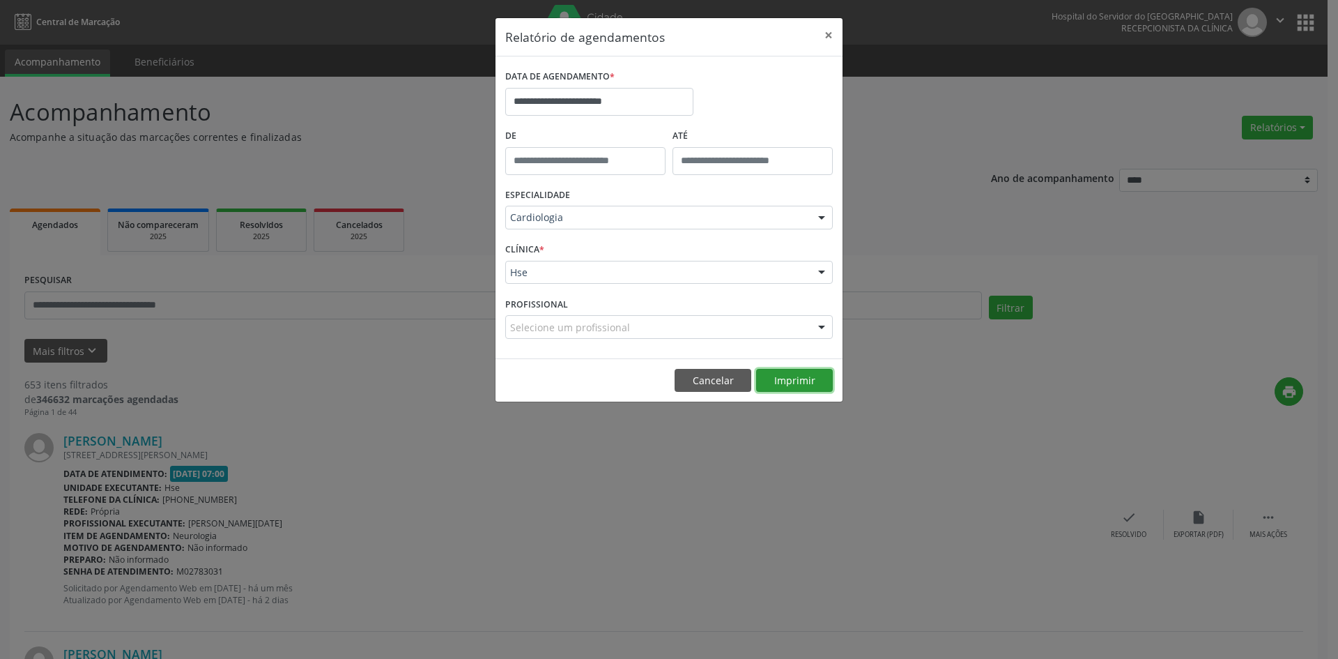
click at [791, 380] on button "Imprimir" at bounding box center [794, 381] width 77 height 24
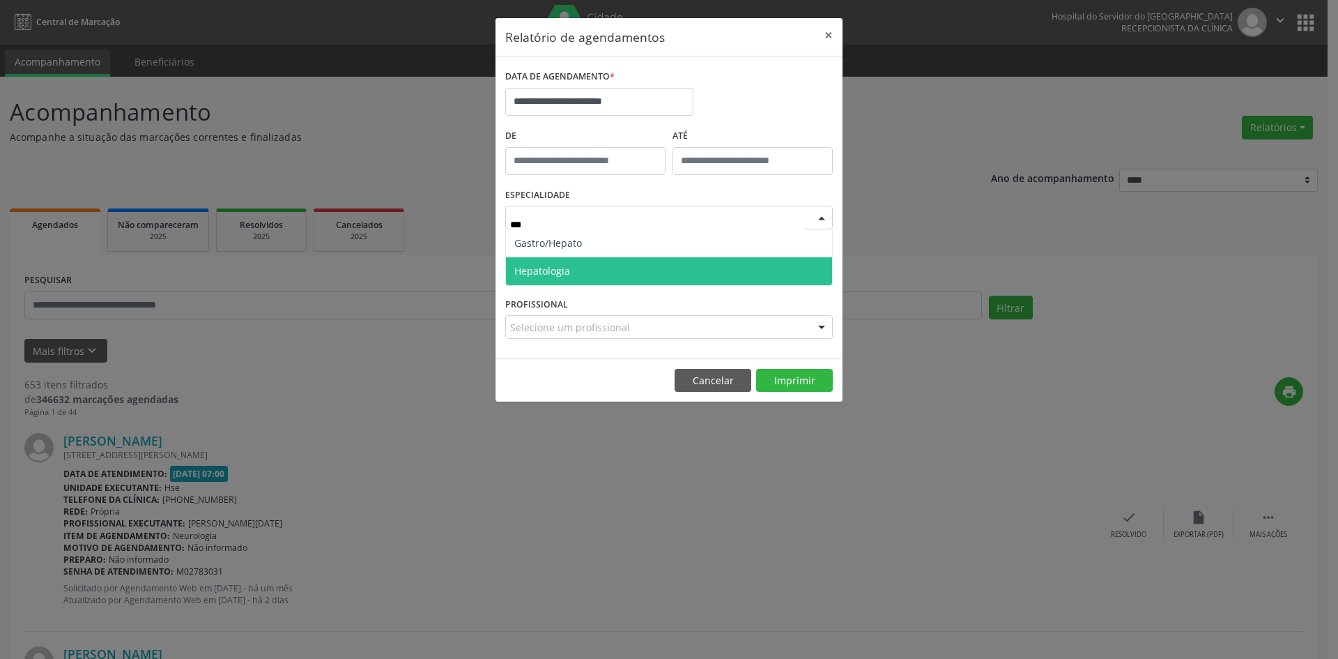
click at [626, 269] on span "Hepatologia" at bounding box center [669, 271] width 326 height 28
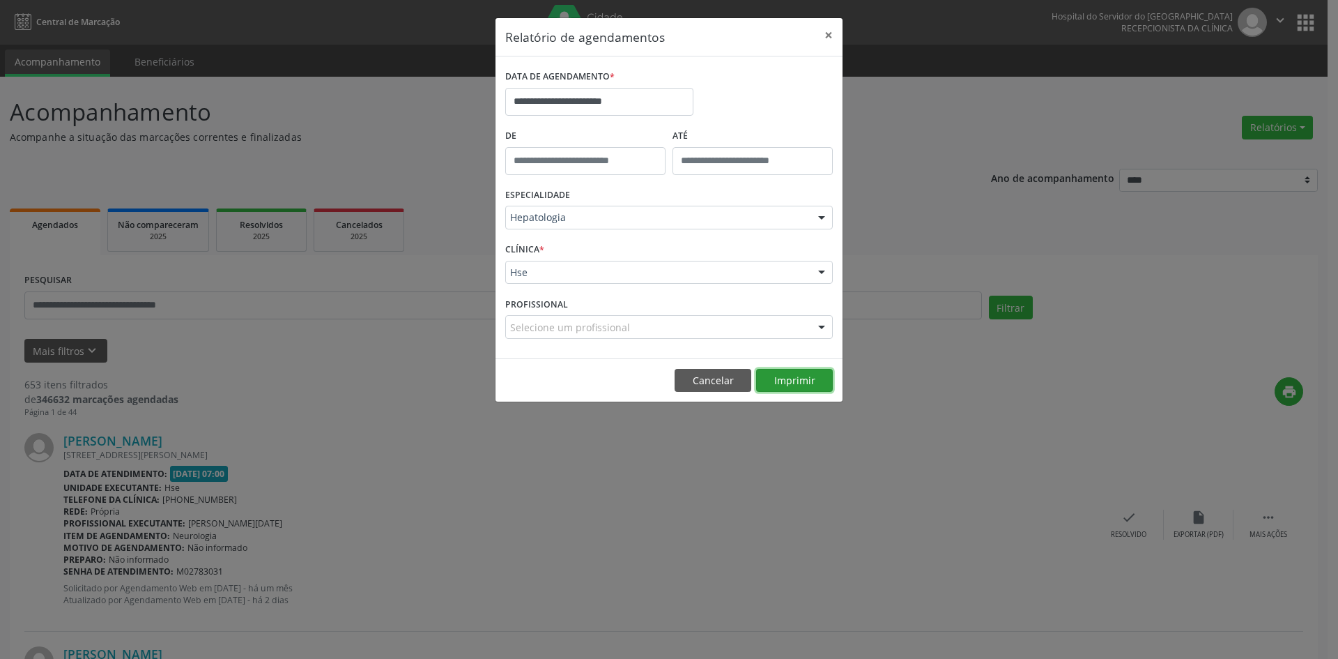
click at [790, 378] on button "Imprimir" at bounding box center [794, 381] width 77 height 24
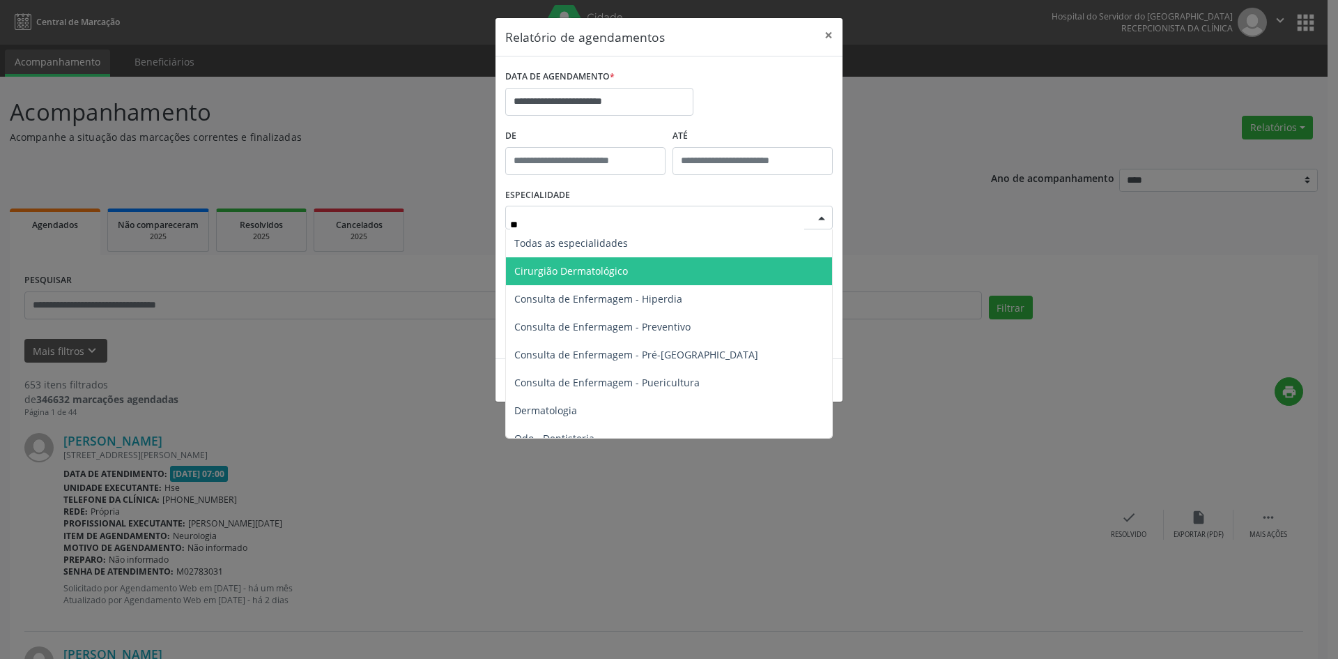
type input "***"
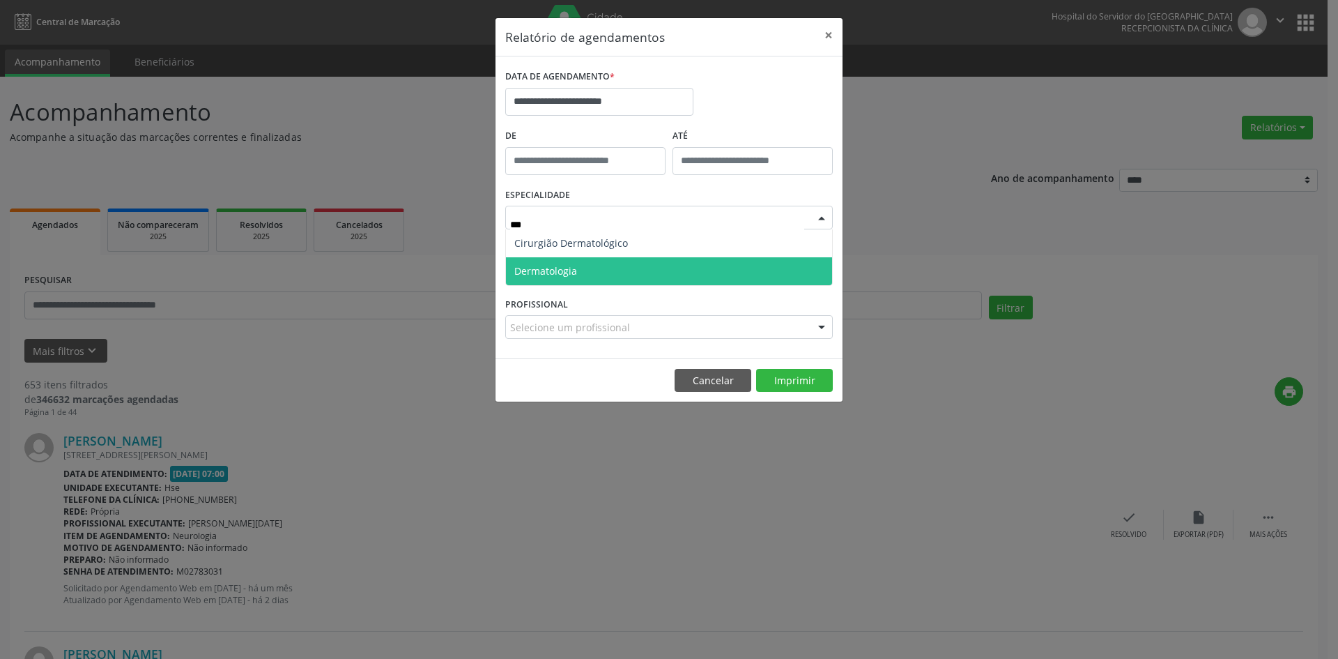
click at [594, 275] on span "Dermatologia" at bounding box center [669, 271] width 326 height 28
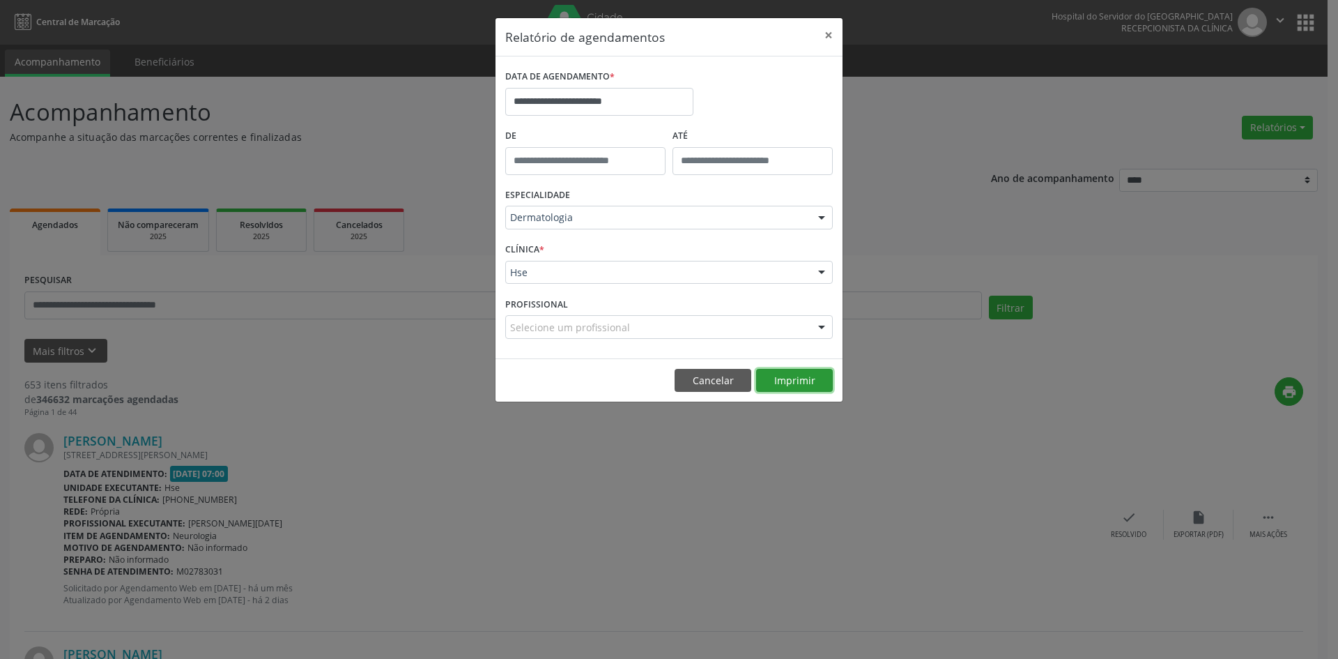
click at [787, 376] on button "Imprimir" at bounding box center [794, 381] width 77 height 24
click at [799, 378] on button "Imprimir" at bounding box center [794, 381] width 77 height 24
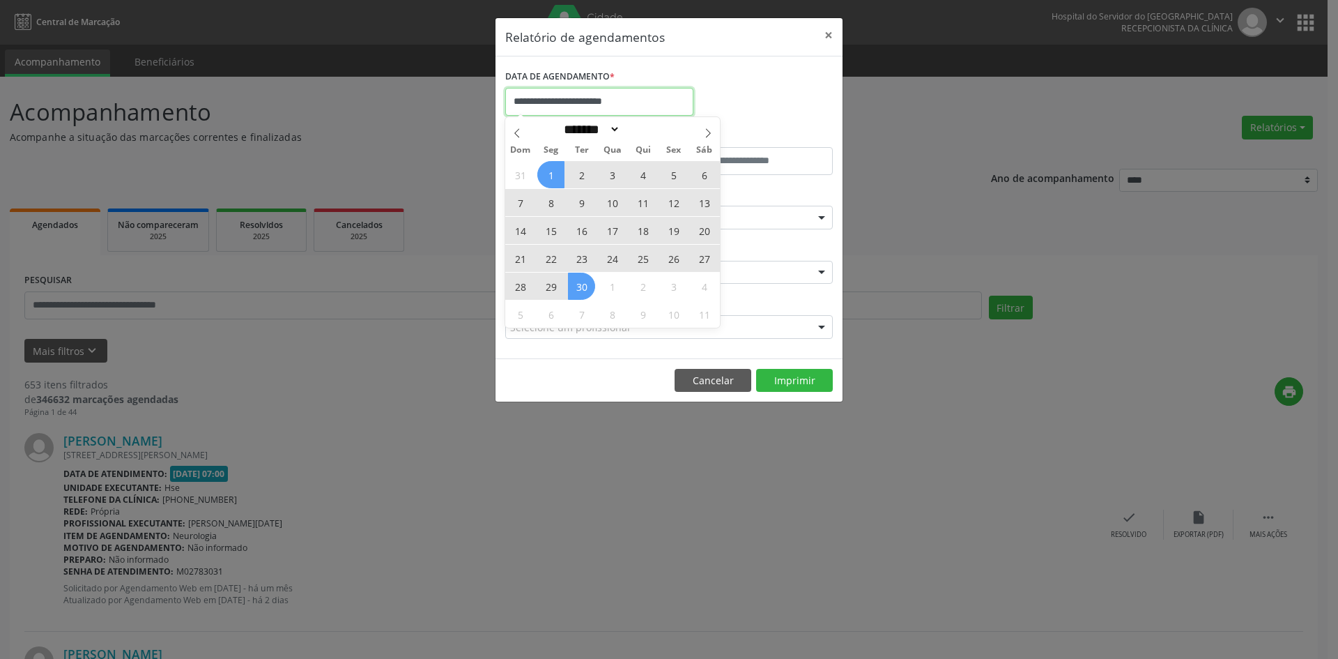
click at [603, 102] on input "**********" at bounding box center [599, 102] width 188 height 28
click at [516, 132] on icon at bounding box center [516, 132] width 5 height 9
select select "*"
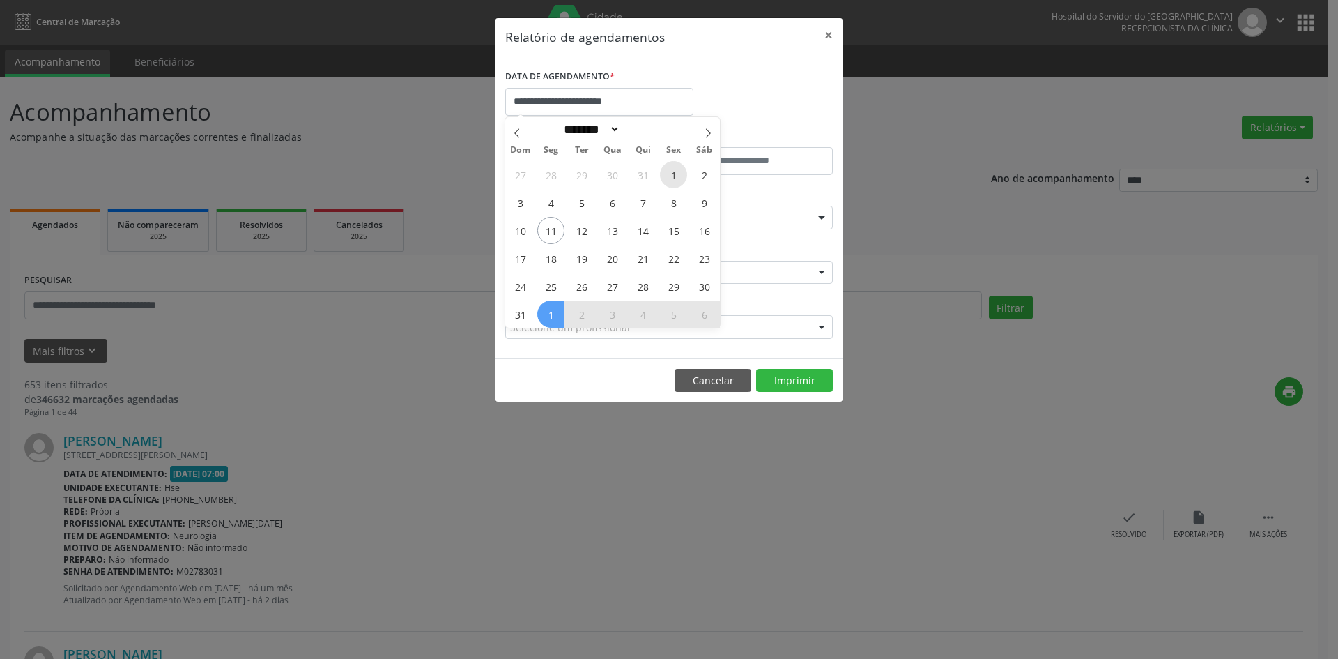
click at [675, 168] on span "1" at bounding box center [673, 174] width 27 height 27
type input "**********"
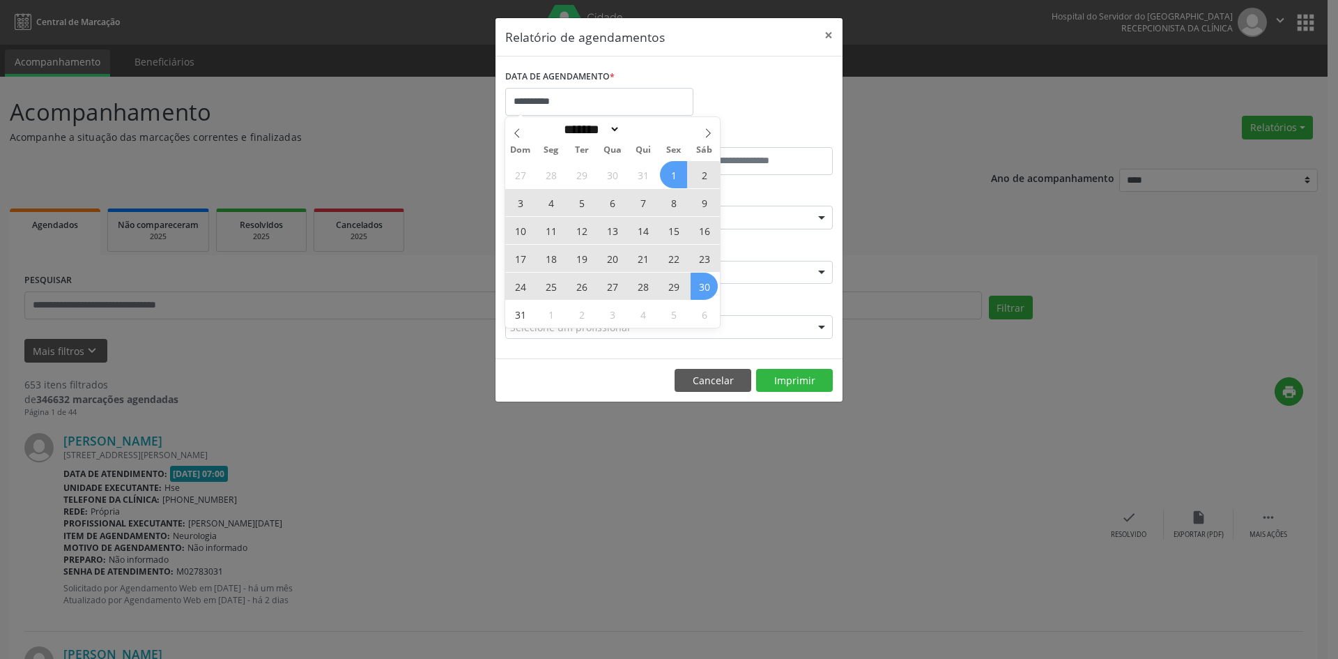
drag, startPoint x: 675, startPoint y: 168, endPoint x: 705, endPoint y: 279, distance: 114.6
click at [705, 279] on div "27 28 29 30 31 1 2 3 4 5 6 7 8 9 10 11 12 13 14 15 16 17 18 19 20 21 22 23 24 2…" at bounding box center [612, 243] width 215 height 167
click at [705, 279] on span "30" at bounding box center [704, 285] width 27 height 27
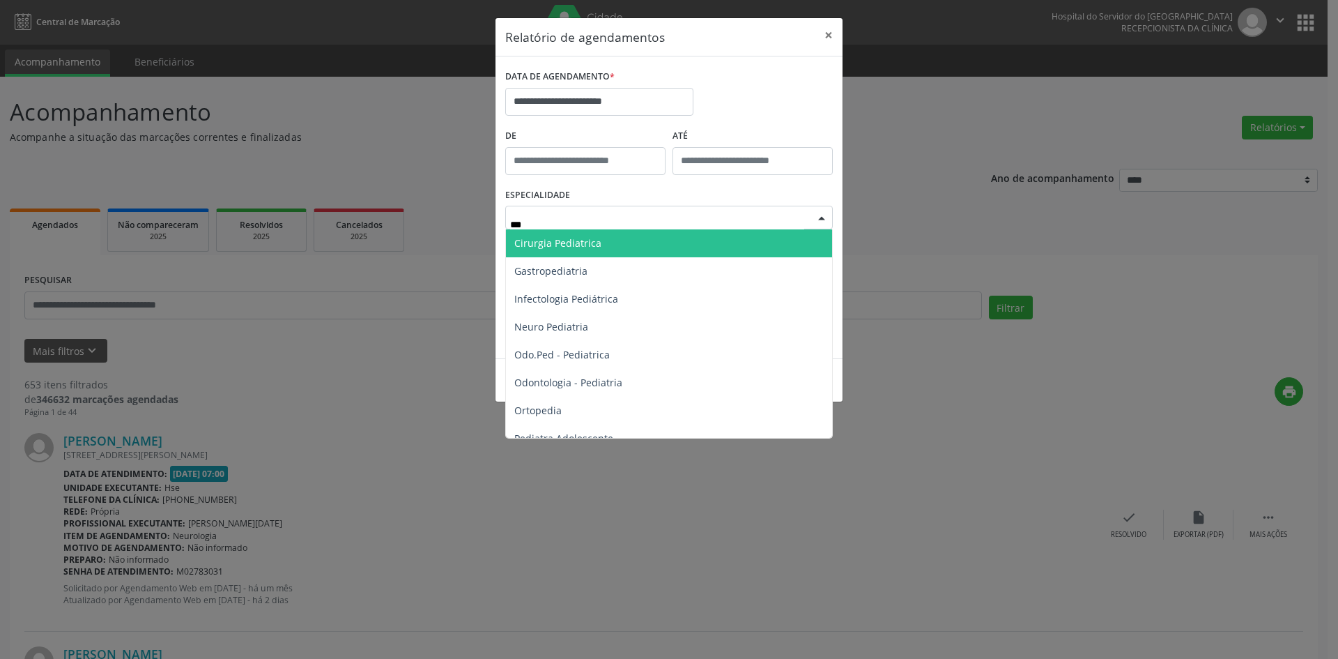
type input "****"
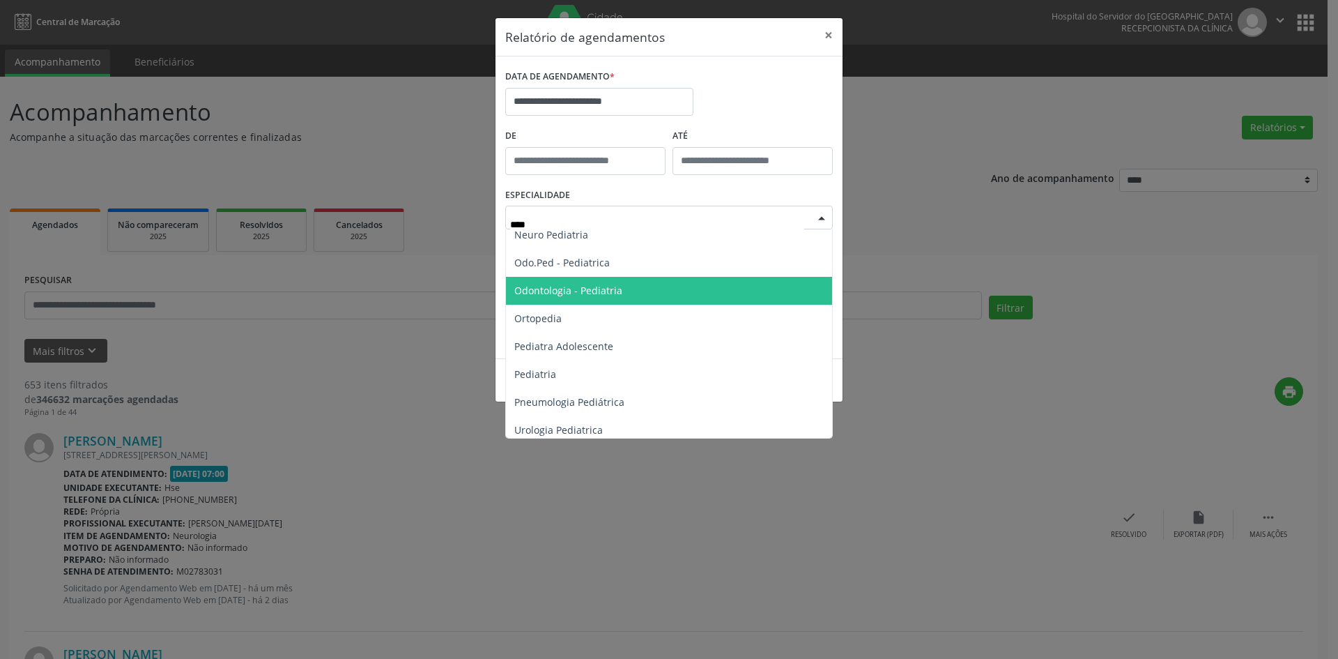
scroll to position [98, 0]
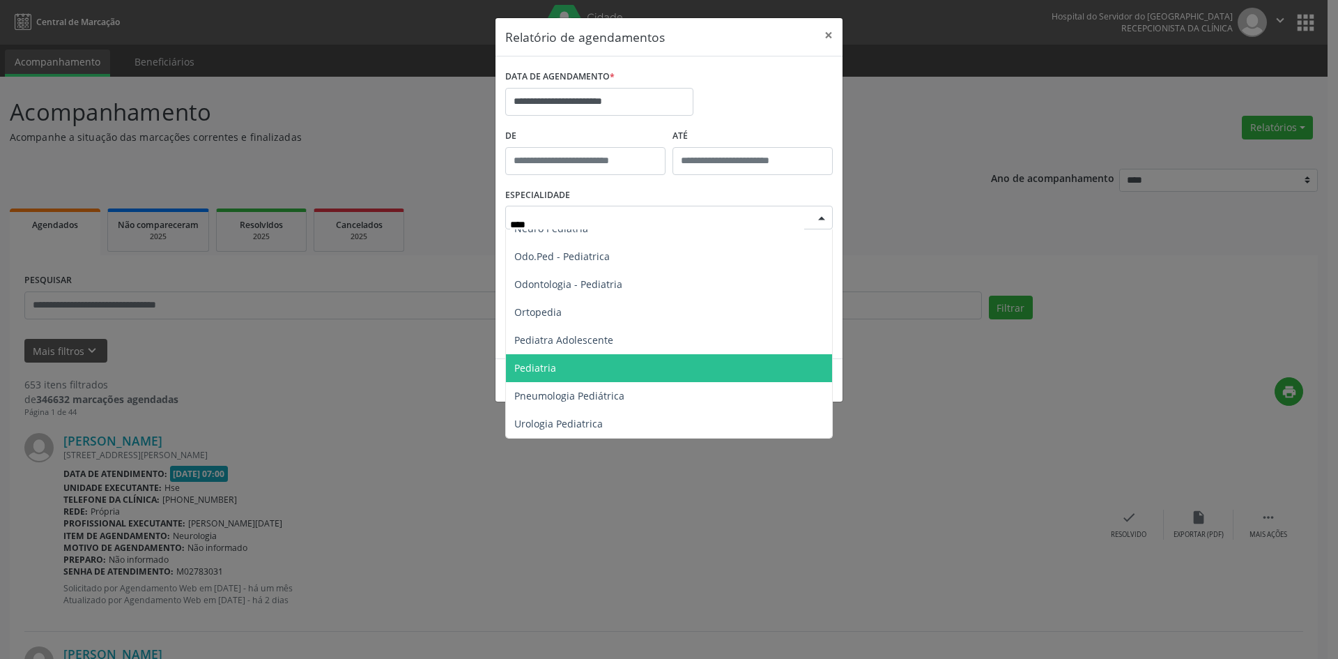
click at [592, 363] on span "Pediatria" at bounding box center [669, 368] width 326 height 28
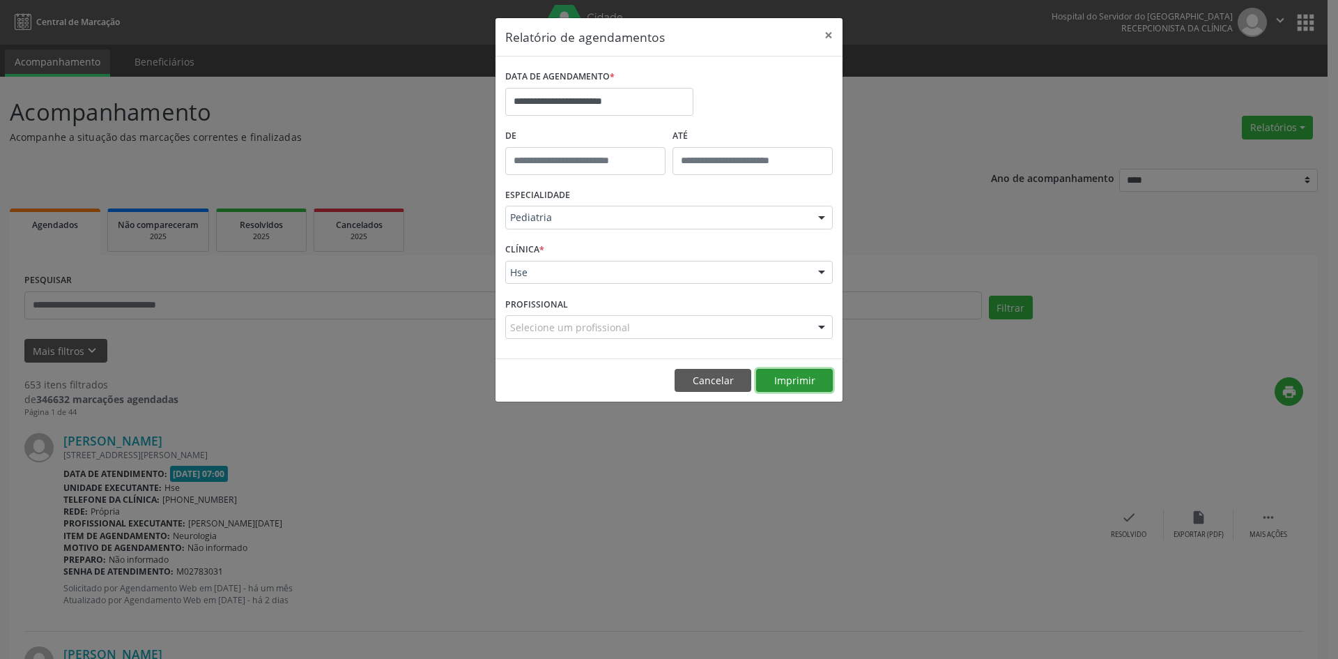
click at [784, 380] on button "Imprimir" at bounding box center [794, 381] width 77 height 24
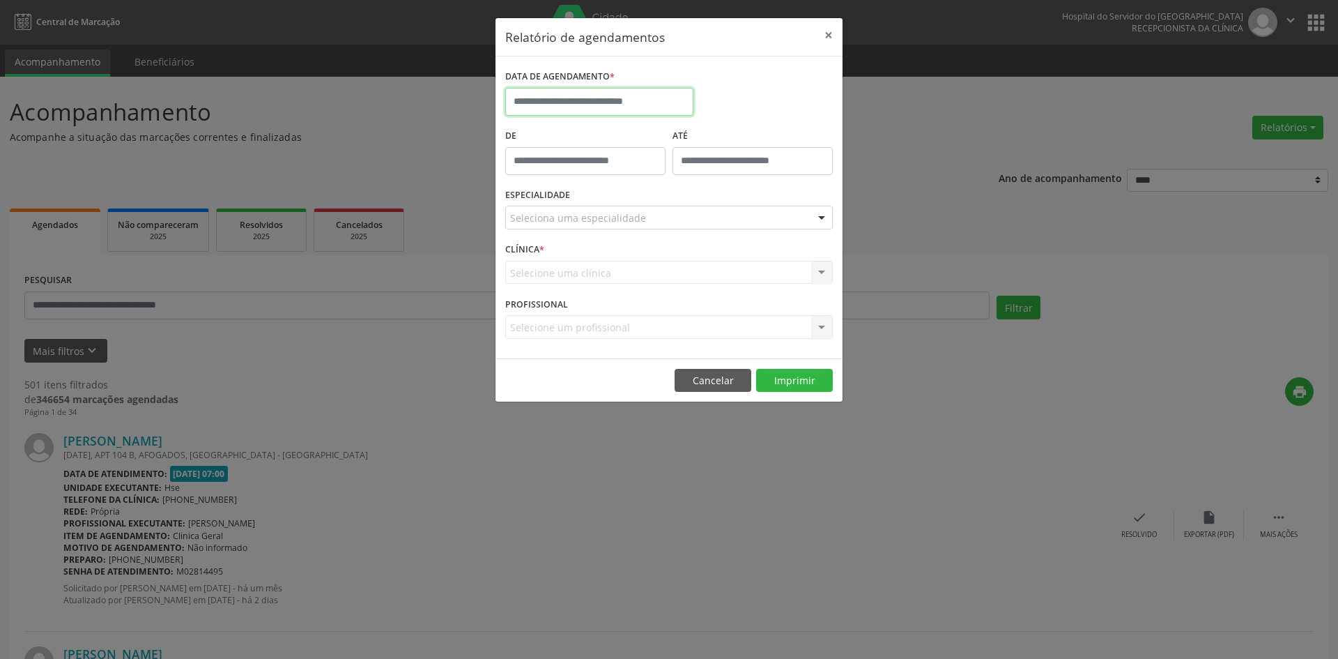
click at [608, 95] on input "text" at bounding box center [599, 102] width 188 height 28
click at [678, 172] on span "1" at bounding box center [673, 174] width 27 height 27
type input "**********"
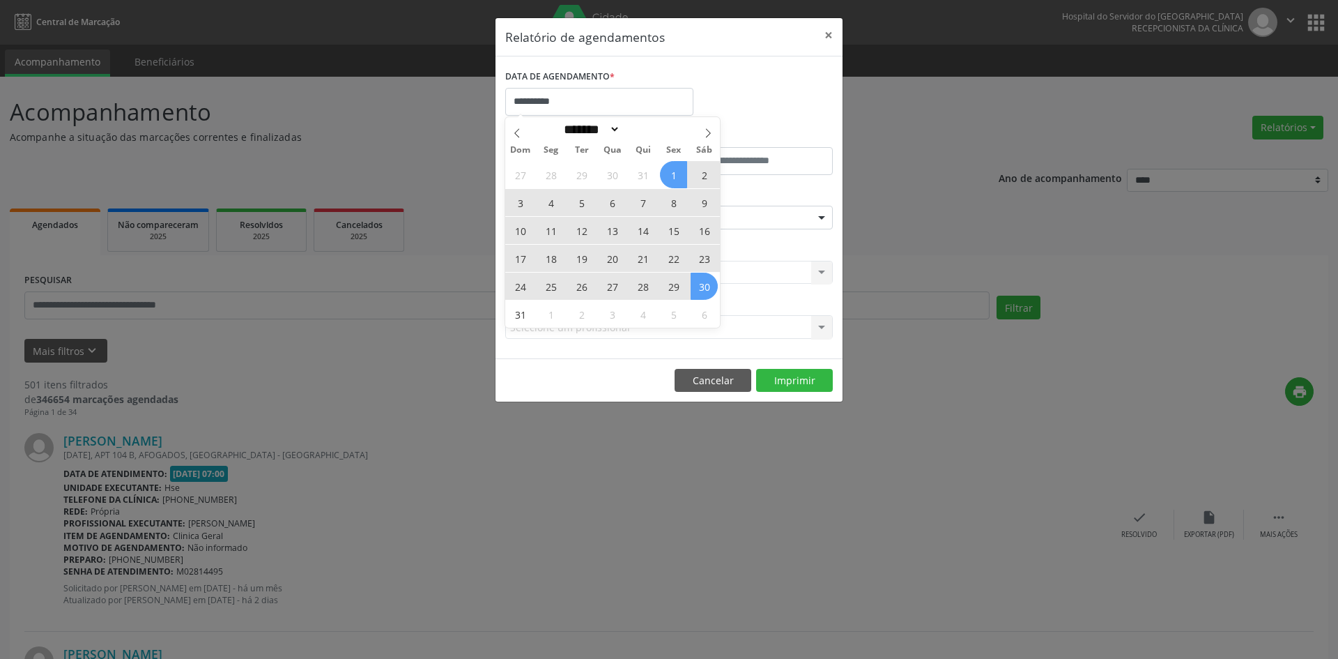
drag, startPoint x: 678, startPoint y: 172, endPoint x: 703, endPoint y: 282, distance: 112.2
click at [703, 282] on div "27 28 29 30 31 1 2 3 4 5 6 7 8 9 10 11 12 13 14 15 16 17 18 19 20 21 22 23 24 2…" at bounding box center [612, 243] width 215 height 167
click at [703, 282] on span "30" at bounding box center [704, 285] width 27 height 27
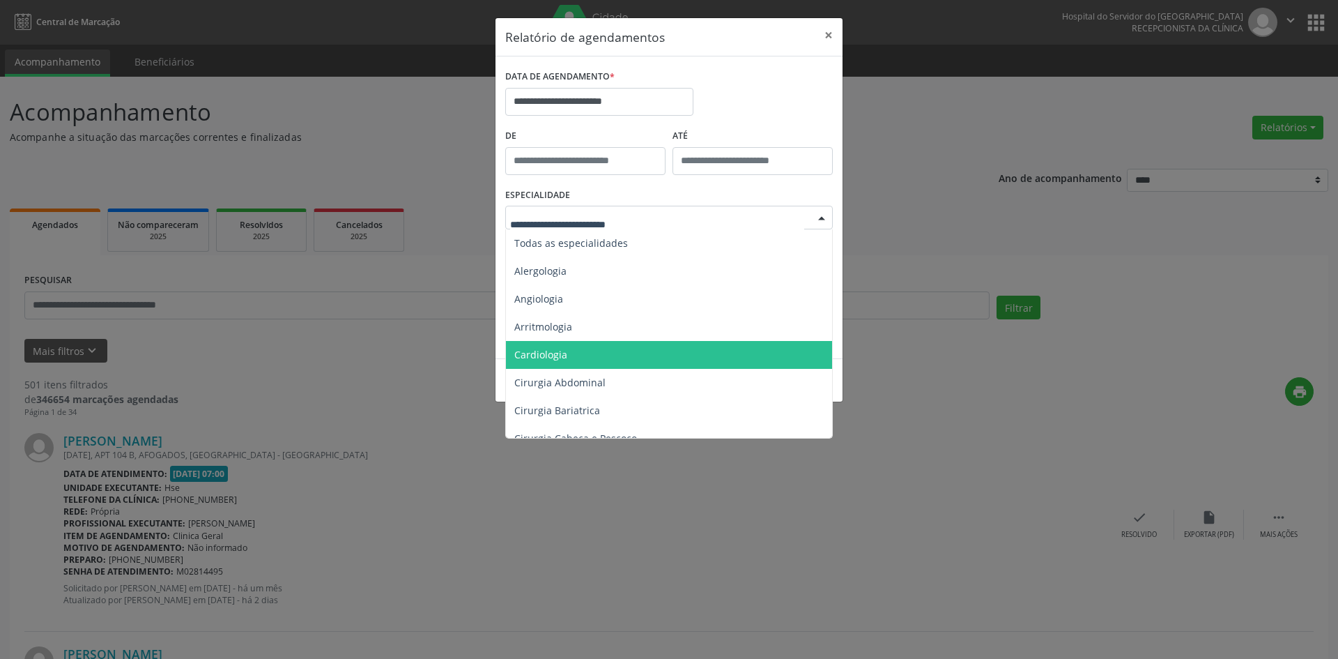
click at [584, 355] on span "Cardiologia" at bounding box center [670, 355] width 328 height 28
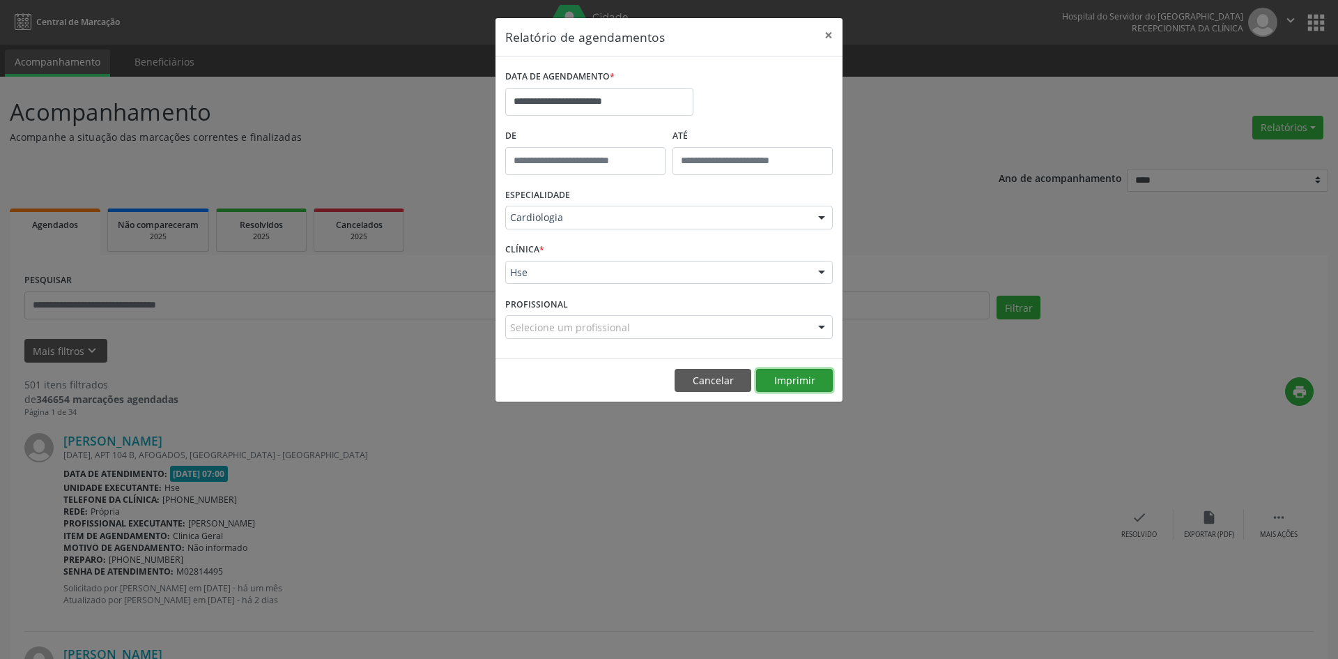
click at [801, 380] on button "Imprimir" at bounding box center [794, 381] width 77 height 24
